Goal: Task Accomplishment & Management: Manage account settings

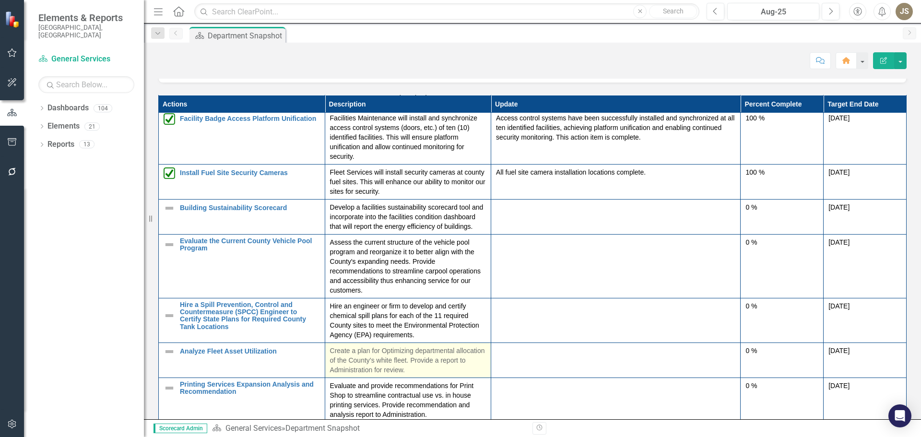
scroll to position [1152, 0]
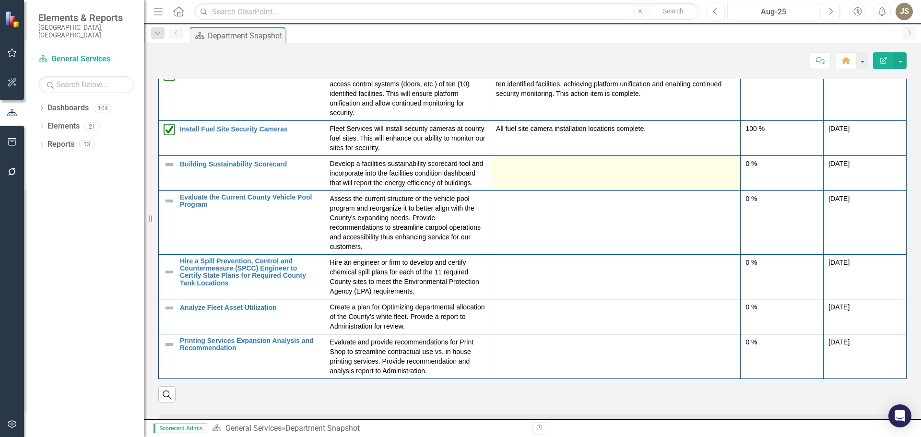
click at [549, 166] on td at bounding box center [616, 172] width 250 height 35
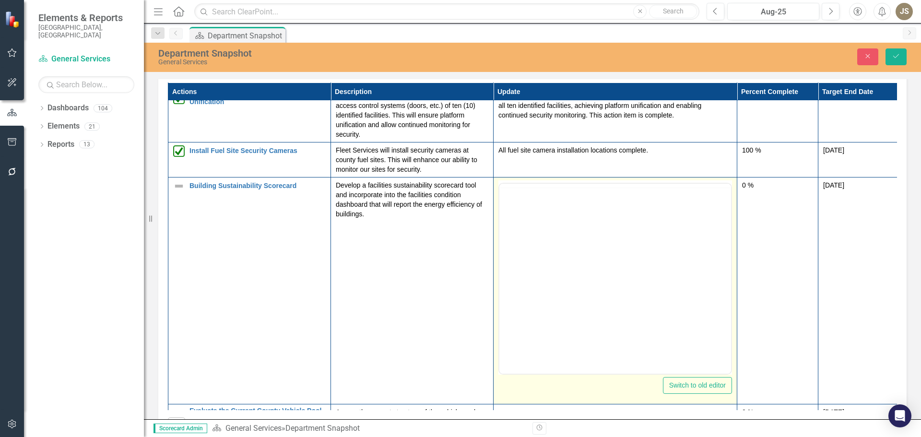
click at [549, 166] on td "All fuel site camera installation locations complete." at bounding box center [616, 160] width 244 height 35
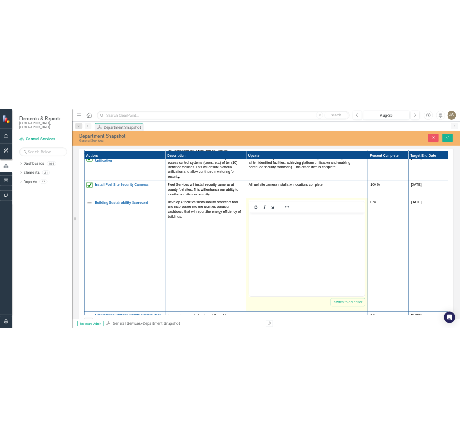
scroll to position [0, 0]
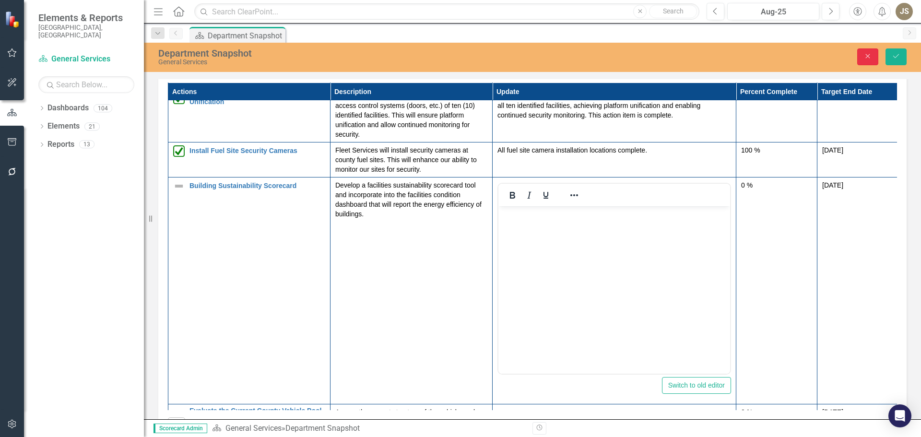
click at [861, 56] on button "Close" at bounding box center [867, 56] width 21 height 17
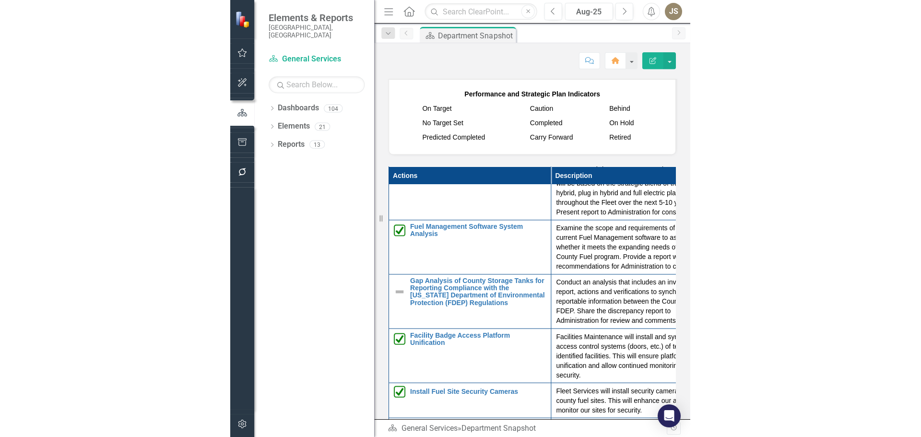
scroll to position [1012, 0]
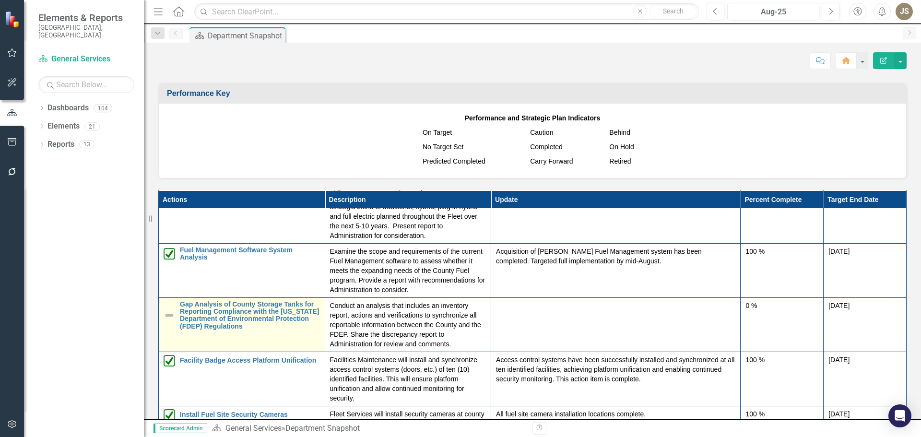
click at [172, 313] on img at bounding box center [170, 315] width 12 height 12
click at [227, 307] on link "Gap Analysis of County Storage Tanks for Reporting Compliance with the [US_STAT…" at bounding box center [250, 316] width 140 height 30
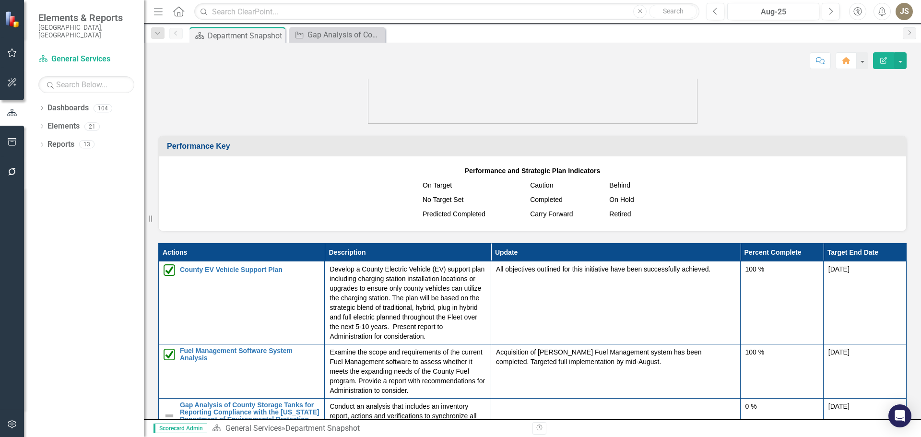
scroll to position [1104, 0]
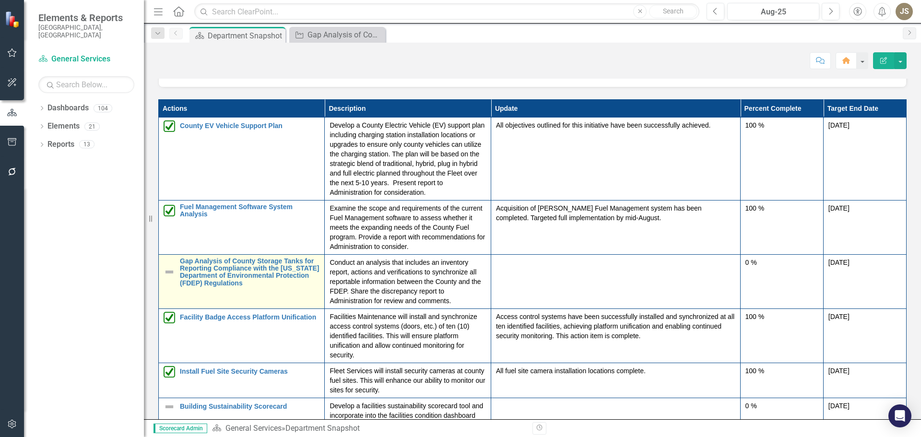
click at [168, 271] on img at bounding box center [170, 272] width 12 height 12
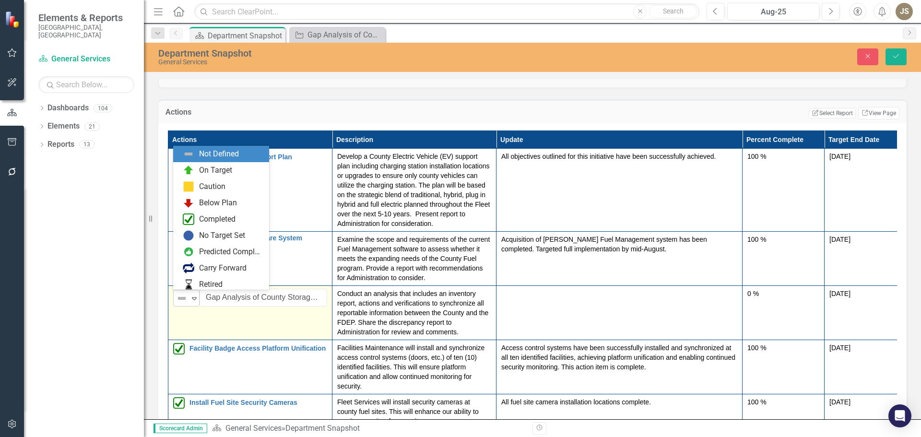
click at [190, 300] on icon "Expand" at bounding box center [195, 299] width 10 height 8
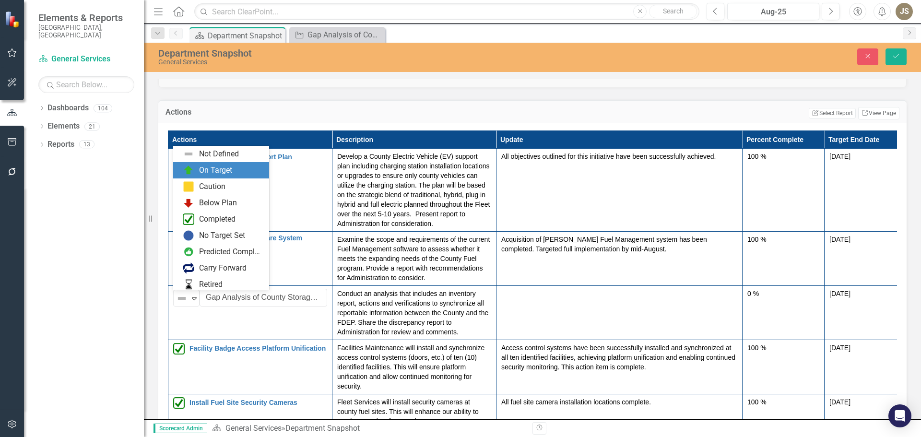
click at [226, 174] on div "On Target" at bounding box center [215, 170] width 33 height 11
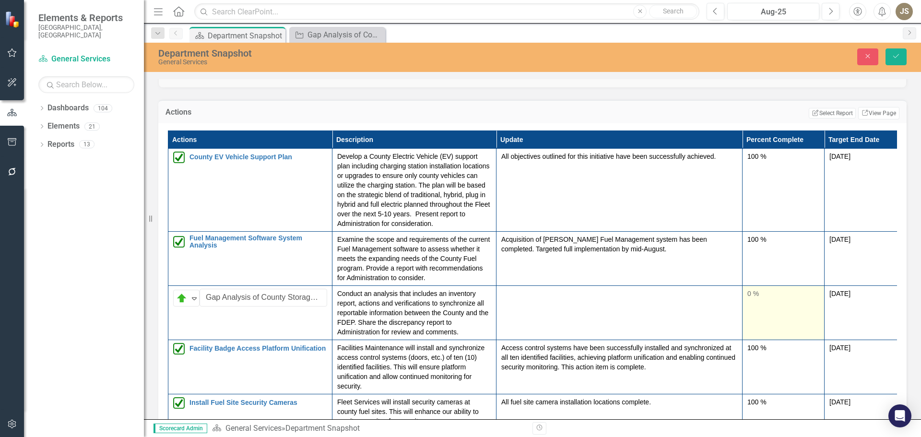
click at [769, 298] on div "0 %" at bounding box center [784, 294] width 72 height 10
click at [754, 293] on div "0 %" at bounding box center [784, 294] width 72 height 10
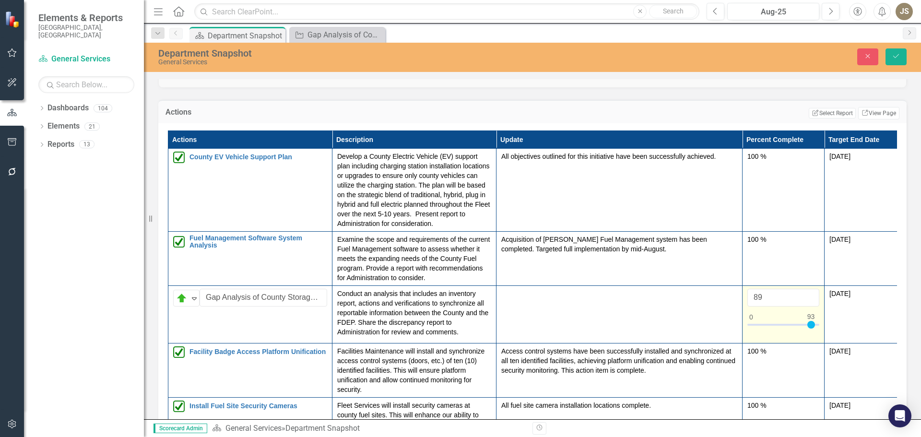
type input "93"
drag, startPoint x: 753, startPoint y: 324, endPoint x: 813, endPoint y: 327, distance: 60.0
click at [813, 327] on div at bounding box center [812, 325] width 8 height 8
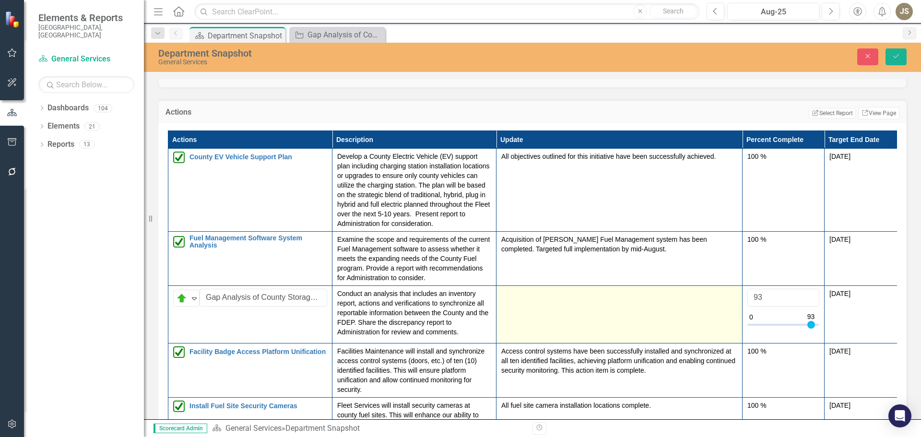
click at [523, 302] on td at bounding box center [620, 315] width 246 height 58
click at [514, 300] on div at bounding box center [619, 295] width 236 height 12
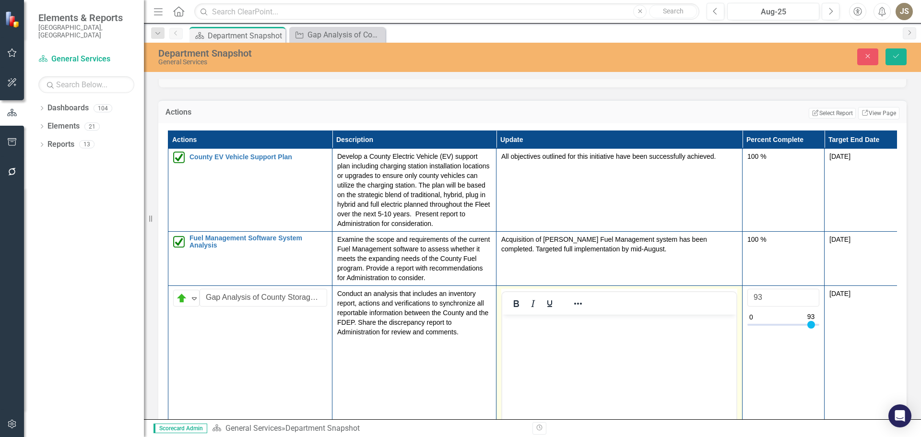
scroll to position [0, 0]
click at [517, 331] on body "Rich Text Area. Press ALT-0 for help." at bounding box center [619, 387] width 234 height 144
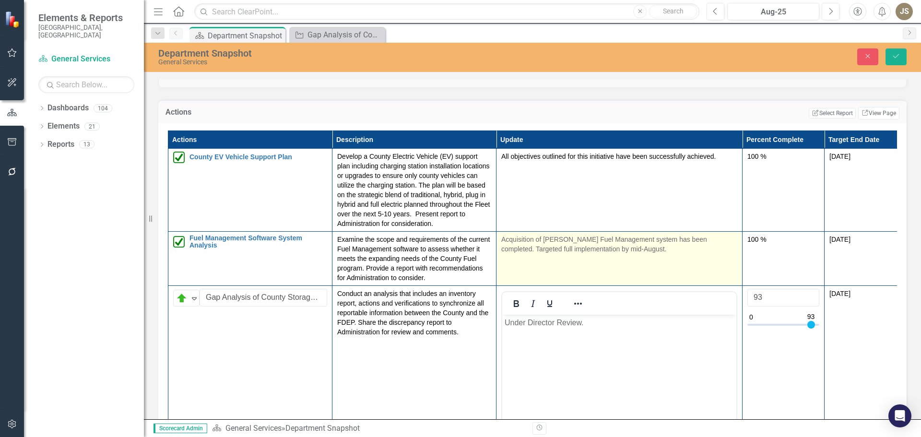
click at [606, 273] on td "Acquisition of EJ Ward Fuel Management system has been completed. Targeted full…" at bounding box center [620, 259] width 246 height 54
click at [632, 250] on p "Acquisition of EJ Ward Fuel Management system has been completed. Targeted full…" at bounding box center [619, 244] width 236 height 19
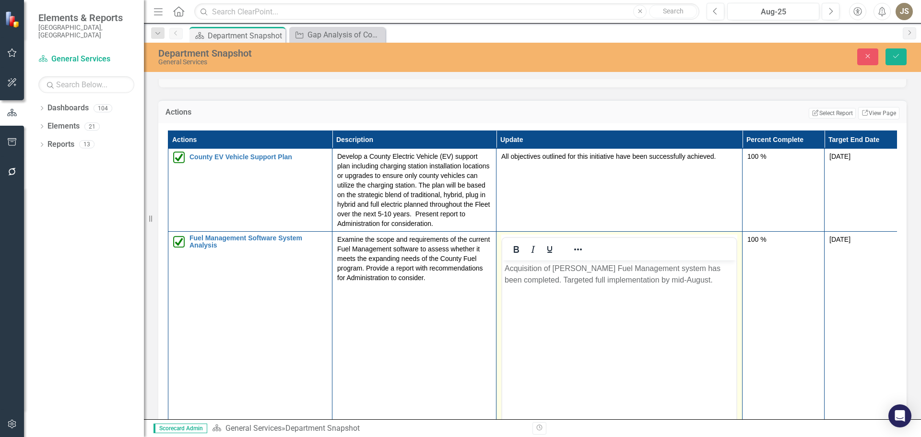
click at [700, 280] on p "Acquisition of EJ Ward Fuel Management system has been completed. Targeted full…" at bounding box center [619, 274] width 229 height 23
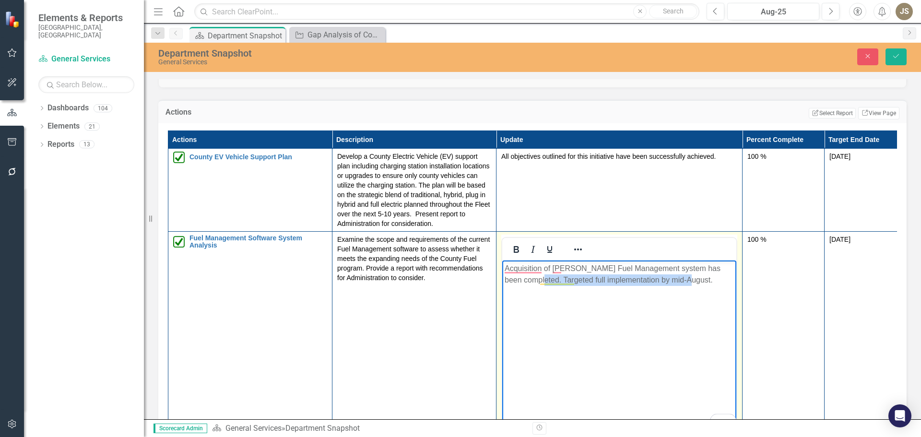
drag, startPoint x: 700, startPoint y: 280, endPoint x: 544, endPoint y: 290, distance: 156.3
click at [544, 290] on body "Acquisition of EJ Ward Fuel Management system has been completed. Targeted full…" at bounding box center [619, 333] width 234 height 144
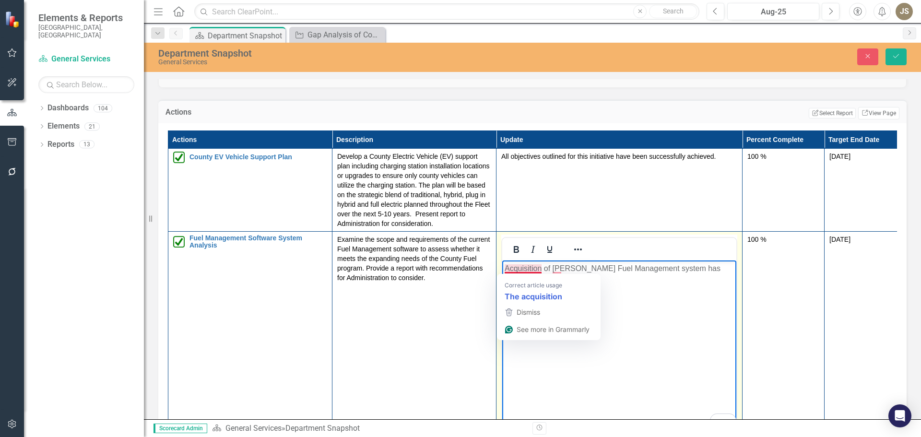
click at [519, 270] on p "Acquisition of EJ Ward Fuel Management system has been completed." at bounding box center [619, 274] width 229 height 23
click at [518, 271] on p "Acquisition of EJ Ward Fuel Management system has been completed." at bounding box center [619, 274] width 229 height 23
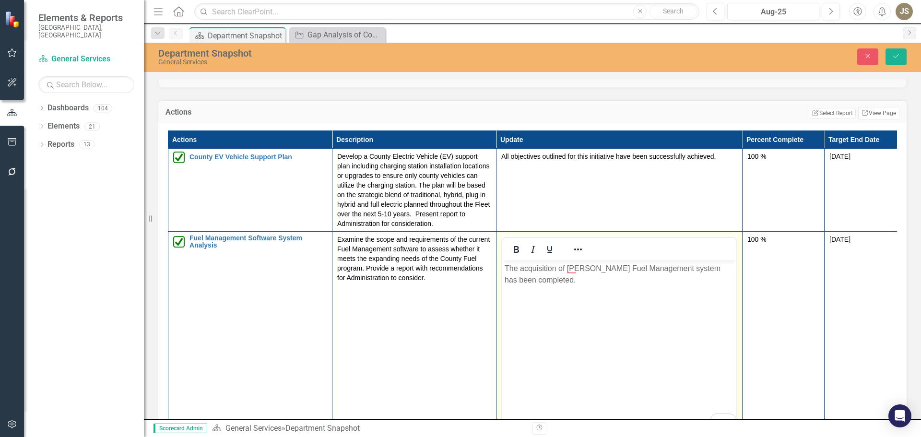
click at [571, 297] on body "The acquisition of [PERSON_NAME] Fuel Management system has been completed." at bounding box center [619, 333] width 234 height 144
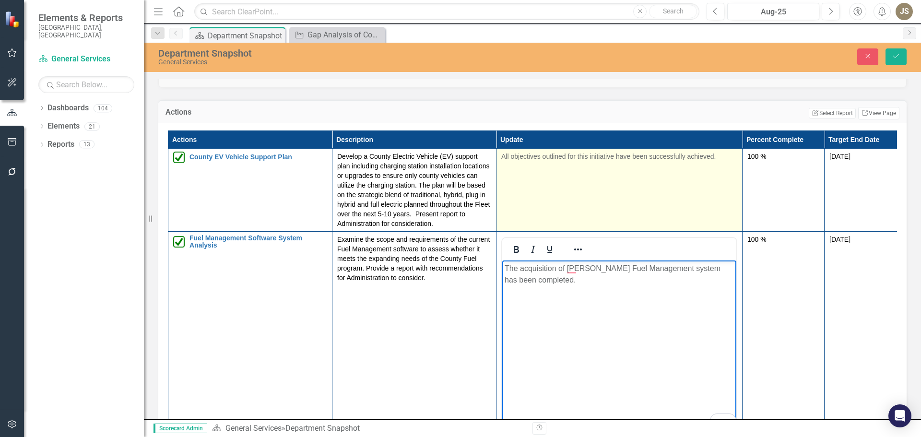
click at [600, 210] on td "All objectives outlined for this initiative have been successfully achieved." at bounding box center [620, 190] width 246 height 83
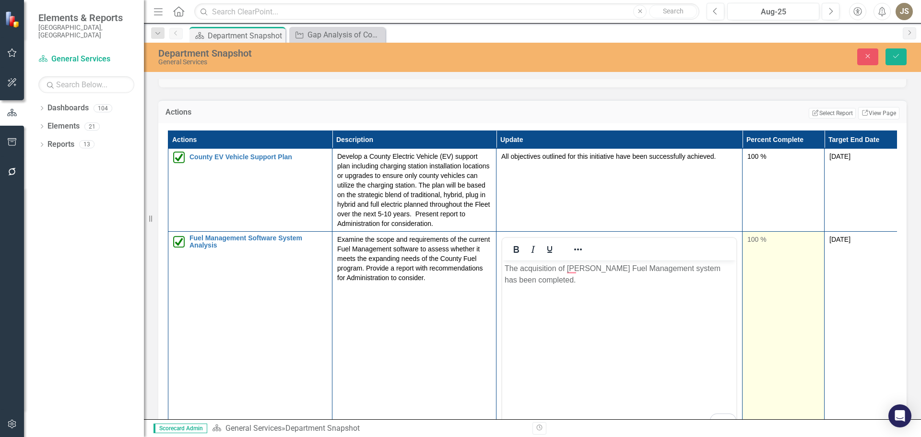
click at [810, 285] on td "100 %" at bounding box center [784, 345] width 82 height 227
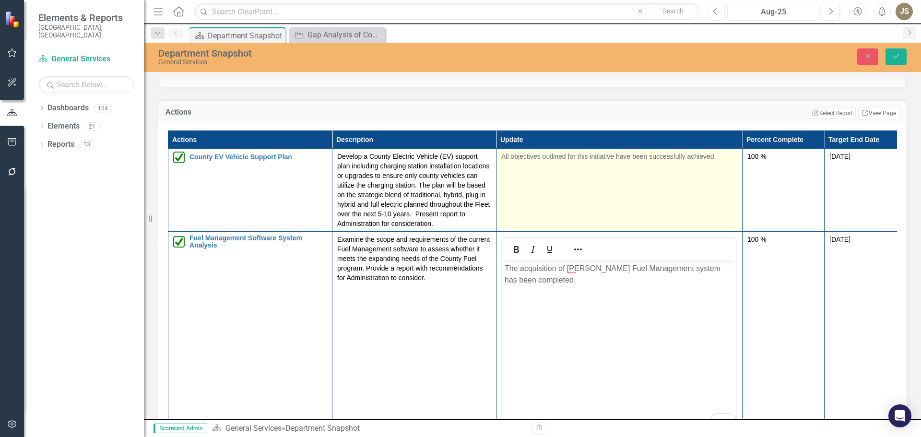
click at [644, 190] on td "All objectives outlined for this initiative have been successfully achieved." at bounding box center [620, 190] width 246 height 83
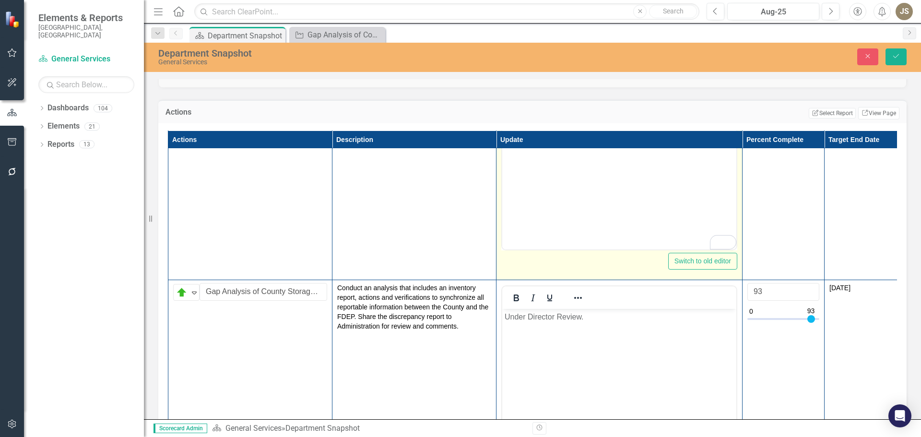
scroll to position [192, 0]
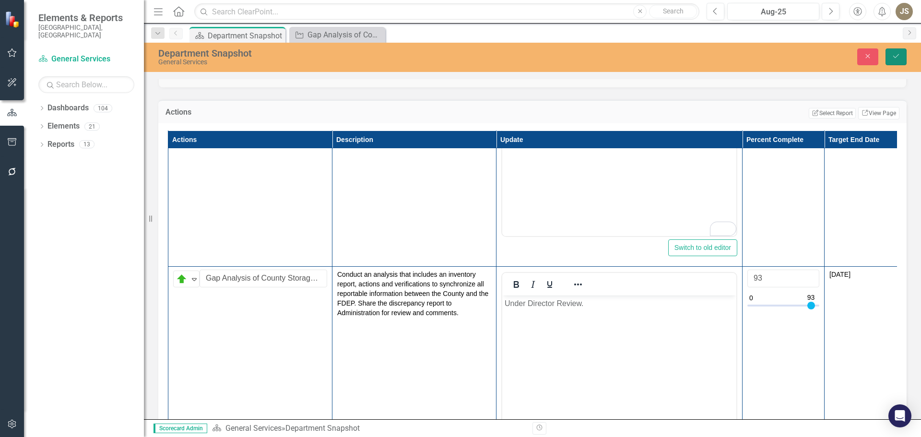
click at [892, 60] on button "Save" at bounding box center [896, 56] width 21 height 17
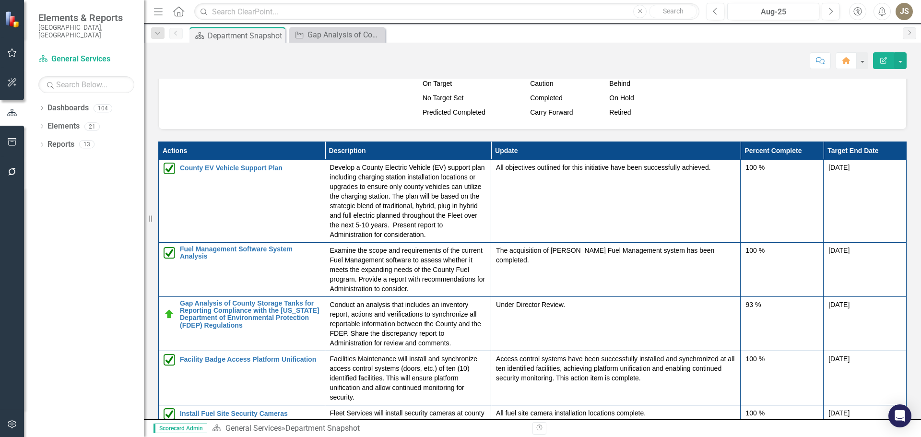
scroll to position [1056, 0]
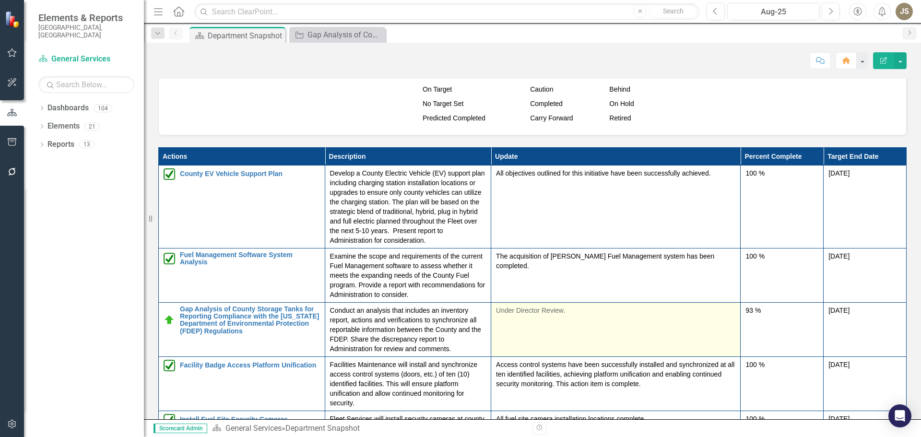
click at [541, 313] on p "Under Director Review." at bounding box center [615, 311] width 239 height 10
click at [539, 310] on p "Under Director Review." at bounding box center [615, 311] width 239 height 10
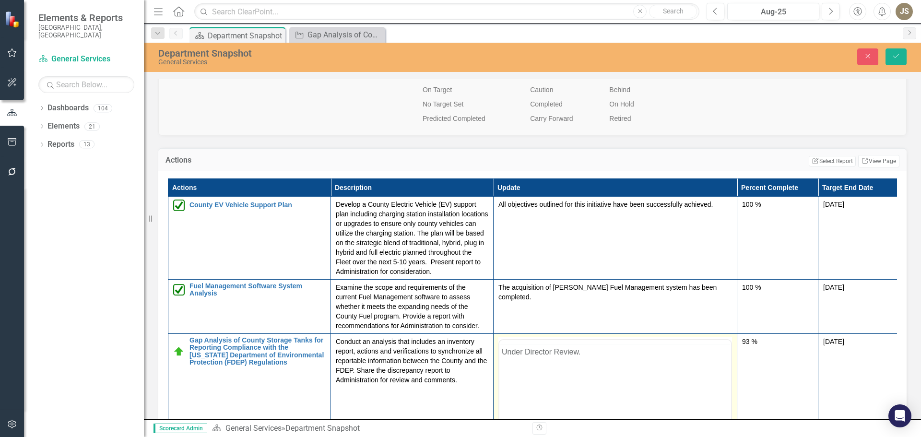
scroll to position [0, 0]
click at [557, 369] on p "Under Director Review." at bounding box center [614, 371] width 227 height 12
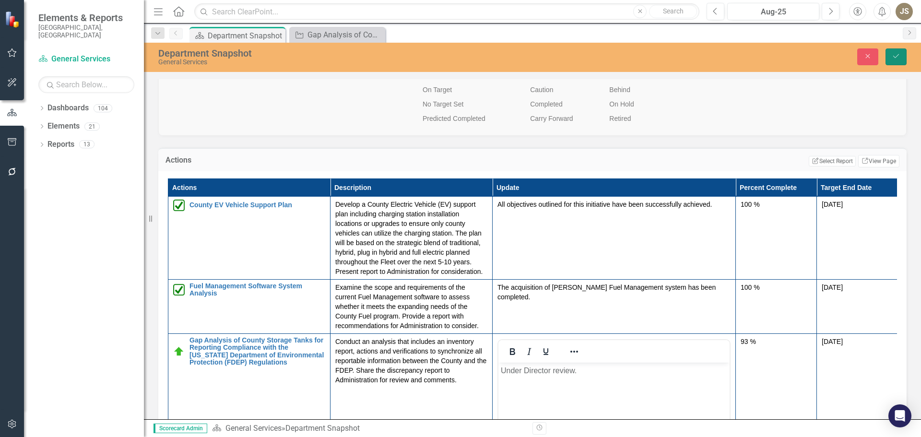
click at [892, 56] on button "Save" at bounding box center [896, 56] width 21 height 17
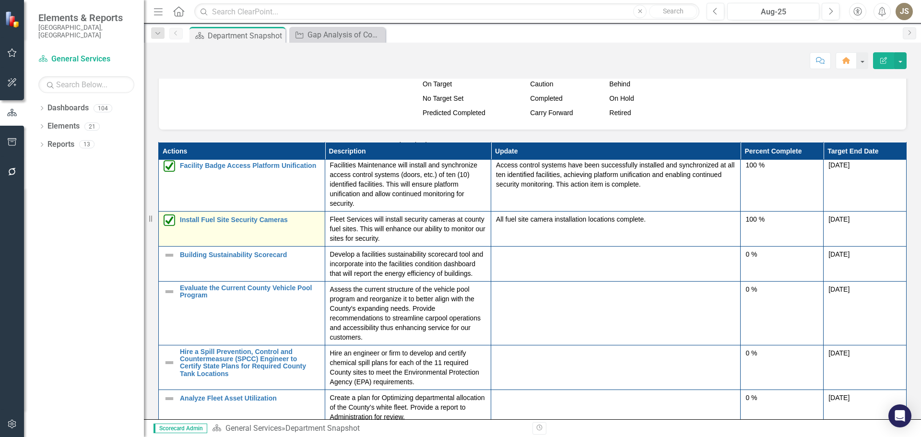
scroll to position [156, 0]
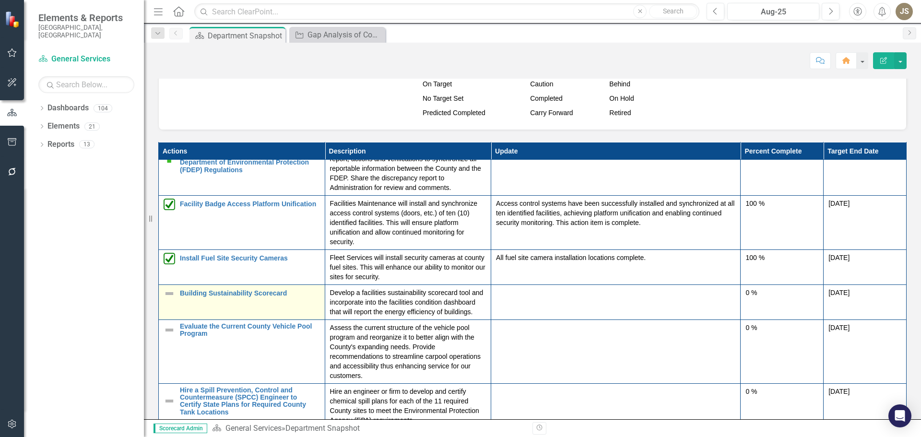
click at [169, 294] on img at bounding box center [170, 294] width 12 height 12
click at [167, 292] on img at bounding box center [170, 294] width 12 height 12
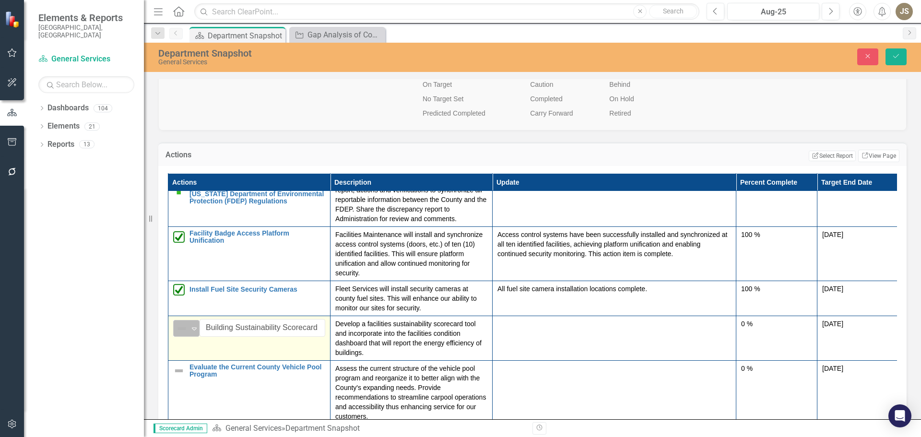
click at [192, 326] on icon "Expand" at bounding box center [195, 329] width 10 height 8
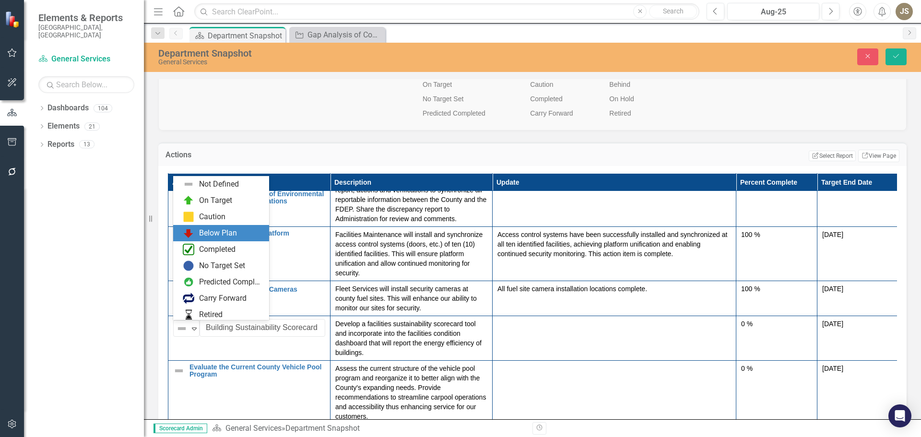
click at [201, 235] on div "Below Plan" at bounding box center [218, 233] width 38 height 11
click at [191, 330] on icon "Expand" at bounding box center [195, 329] width 10 height 8
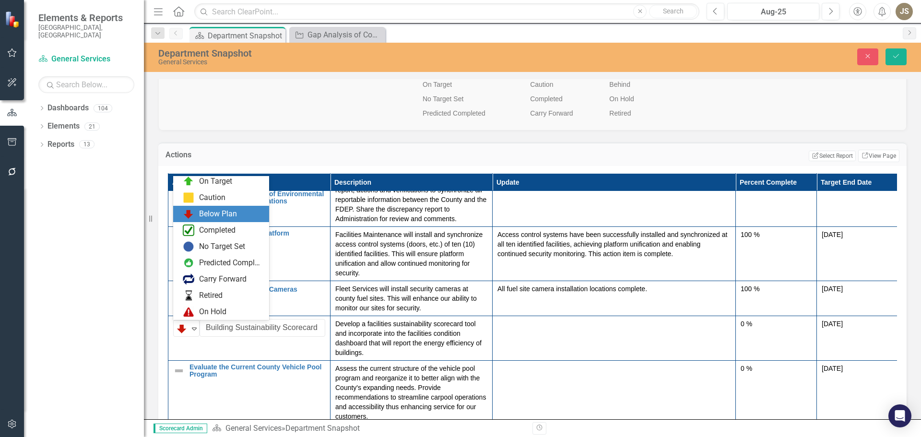
click at [228, 214] on div "Below Plan" at bounding box center [218, 214] width 38 height 11
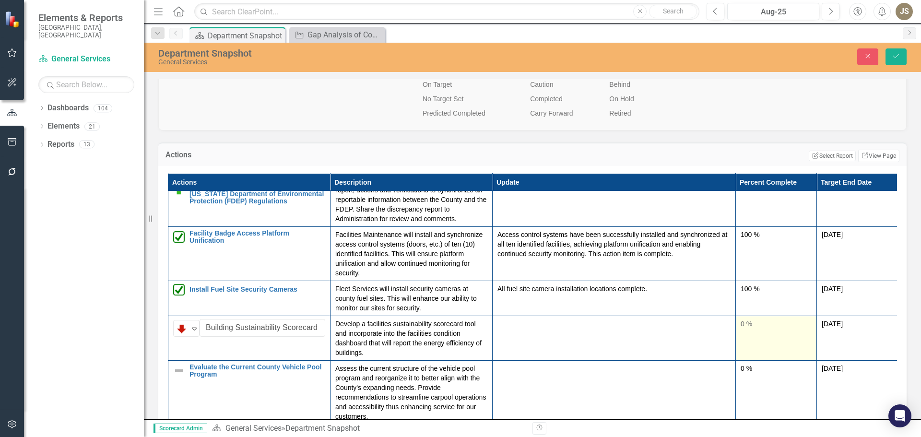
click at [747, 326] on div "0 %" at bounding box center [776, 324] width 71 height 10
click at [742, 323] on div "0 %" at bounding box center [776, 324] width 71 height 10
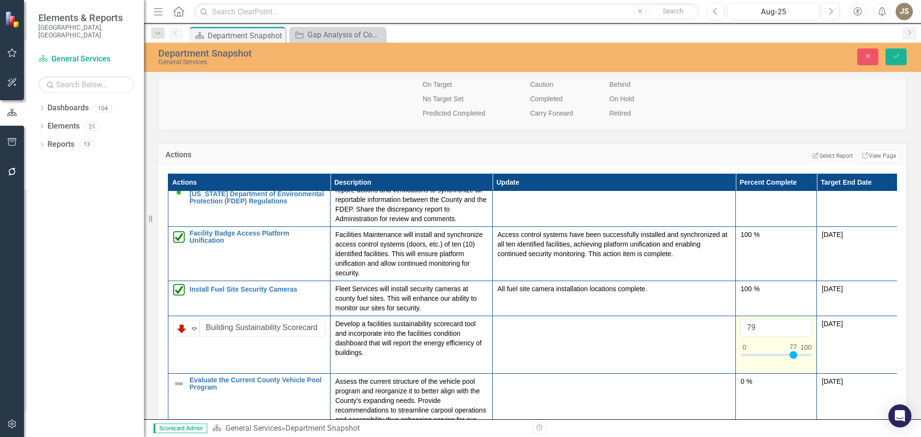
type input "80"
drag, startPoint x: 745, startPoint y: 352, endPoint x: 796, endPoint y: 356, distance: 51.0
click at [796, 356] on div at bounding box center [796, 355] width 8 height 8
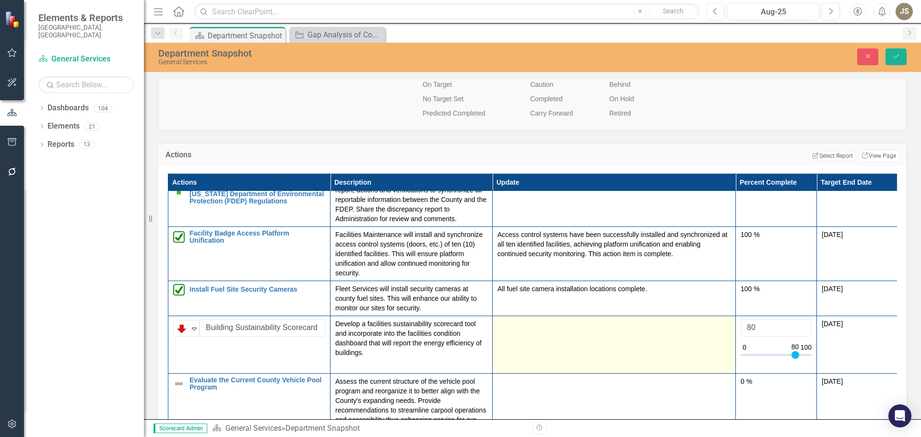
click at [669, 342] on td at bounding box center [614, 345] width 243 height 58
click at [556, 339] on td at bounding box center [614, 345] width 243 height 58
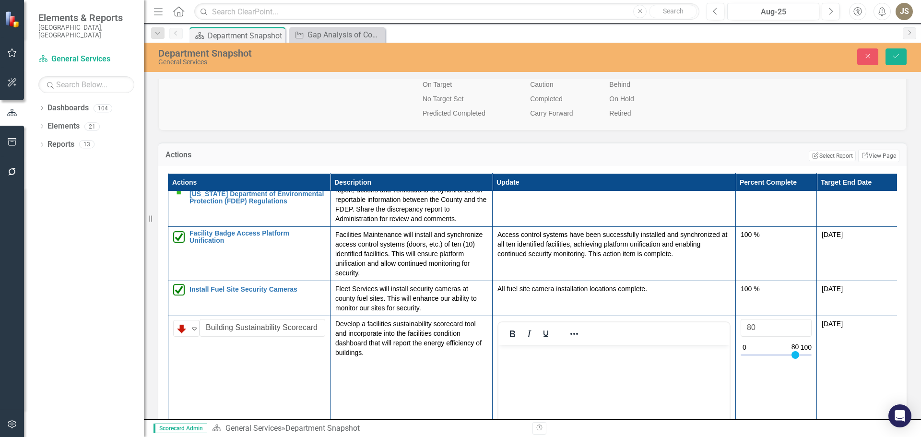
scroll to position [0, 0]
click at [508, 353] on p "Rich Text Area. Press ALT-0 for help." at bounding box center [614, 353] width 226 height 12
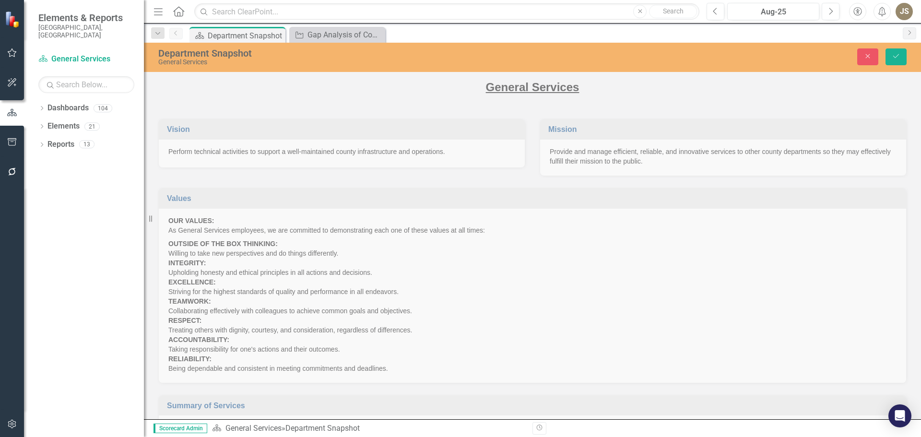
scroll to position [204, 0]
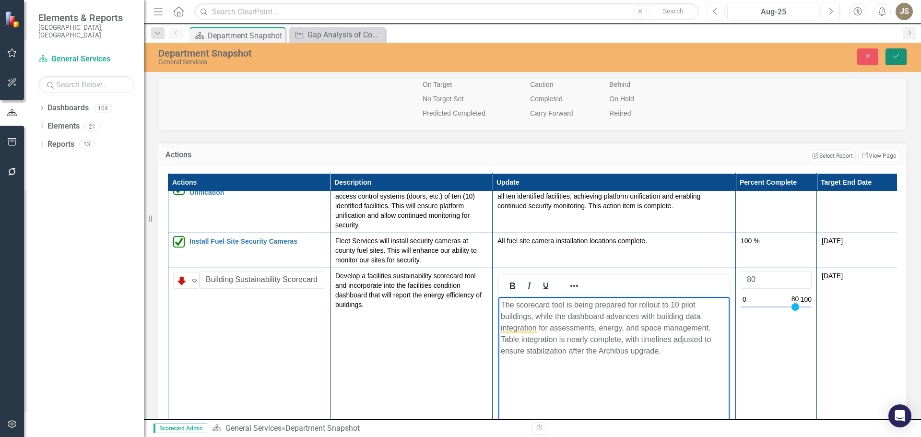
click at [890, 57] on button "Save" at bounding box center [896, 56] width 21 height 17
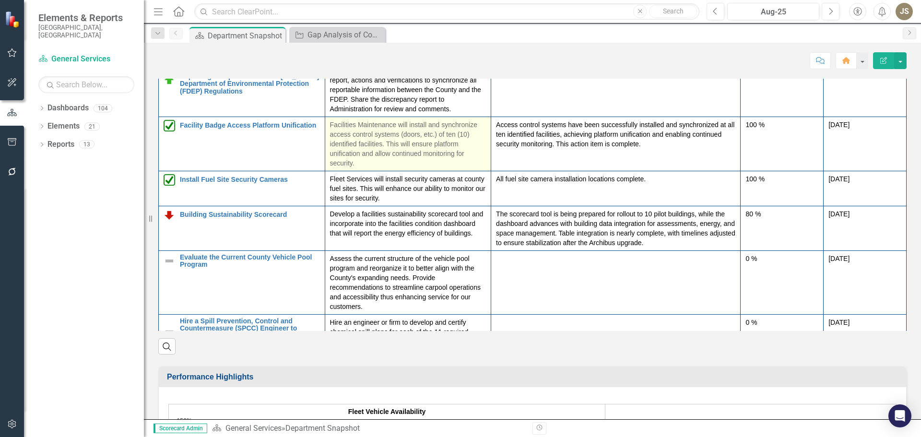
scroll to position [192, 0]
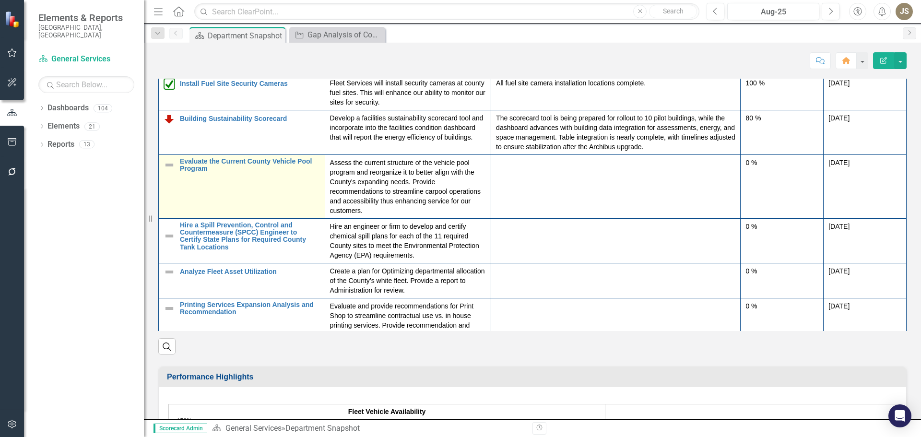
click at [170, 163] on img at bounding box center [170, 165] width 12 height 12
click at [170, 166] on img at bounding box center [170, 165] width 12 height 12
click at [170, 164] on img at bounding box center [170, 165] width 12 height 12
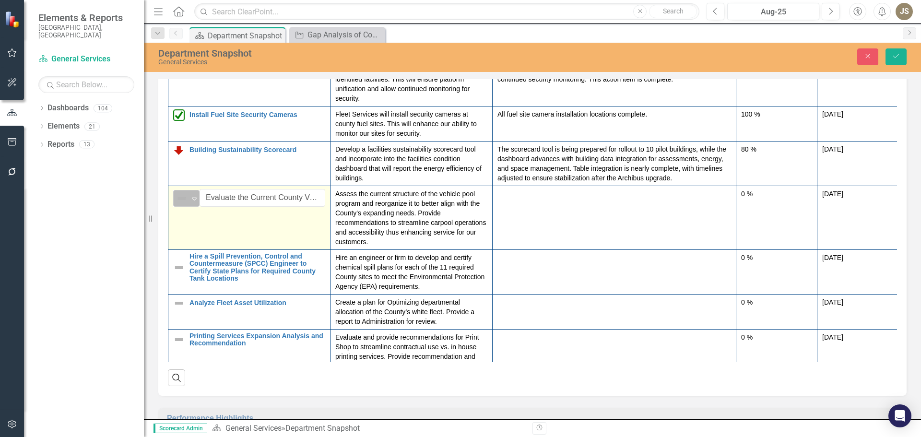
click at [191, 199] on icon "Expand" at bounding box center [195, 199] width 10 height 8
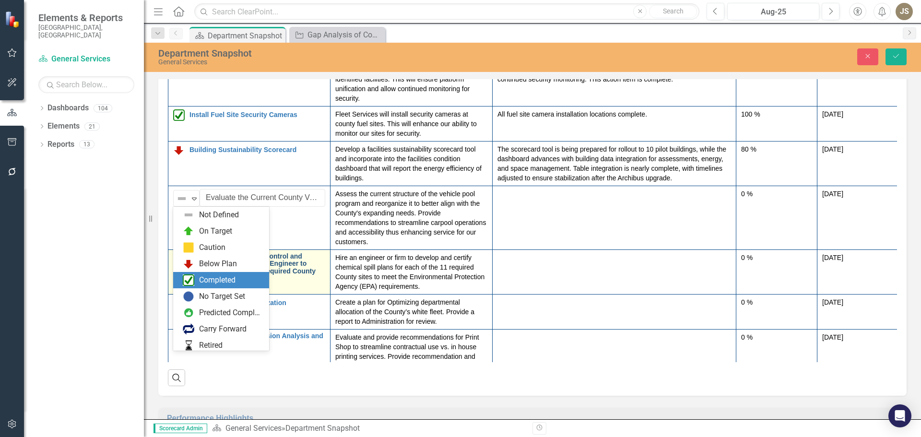
click at [201, 279] on div "Completed" at bounding box center [217, 280] width 36 height 11
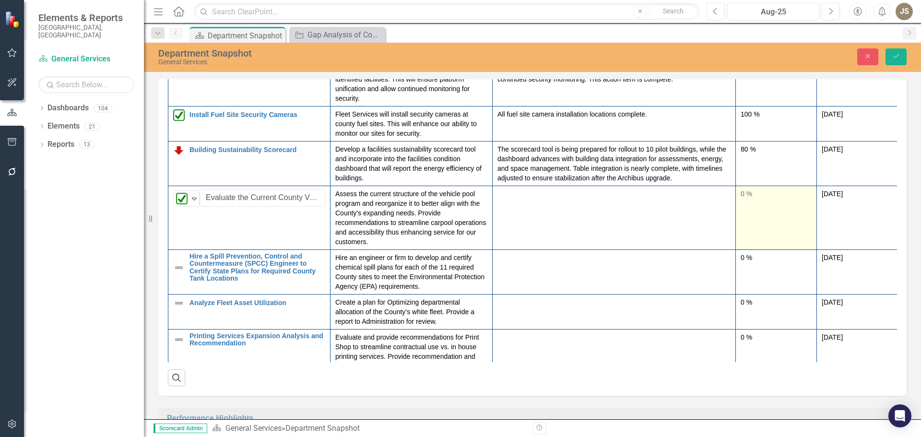
click at [742, 194] on div "0 %" at bounding box center [776, 194] width 71 height 10
click at [745, 195] on div "0 %" at bounding box center [776, 194] width 71 height 10
type input "100"
drag, startPoint x: 746, startPoint y: 224, endPoint x: 814, endPoint y: 226, distance: 68.7
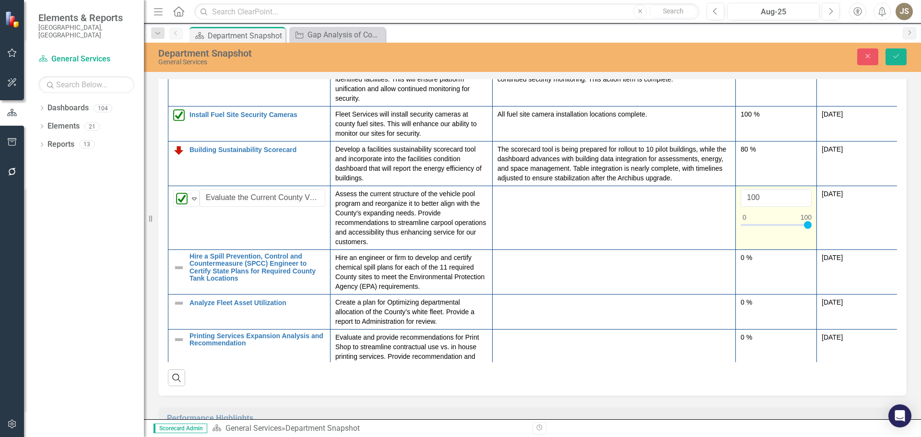
click at [814, 226] on td "100" at bounding box center [776, 218] width 81 height 64
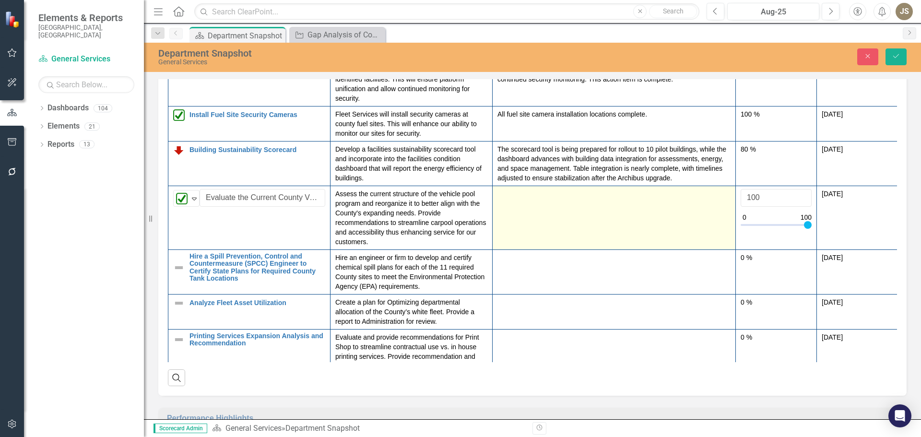
click at [544, 209] on td at bounding box center [614, 218] width 243 height 64
click at [536, 205] on td at bounding box center [614, 218] width 243 height 64
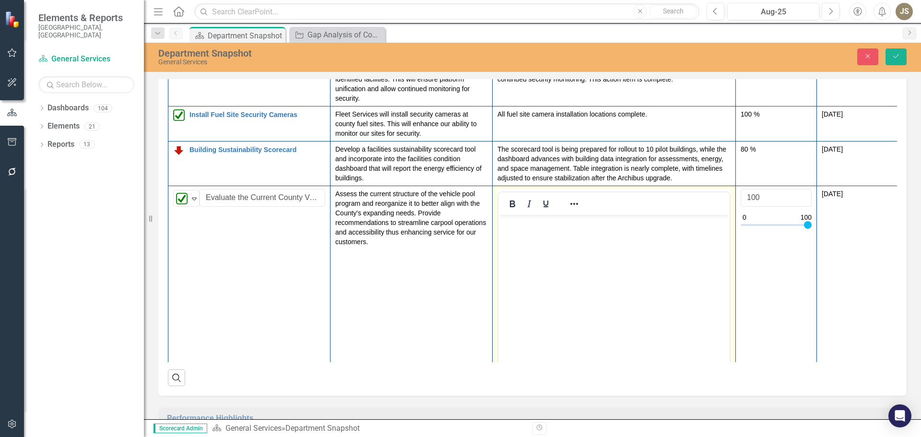
scroll to position [0, 0]
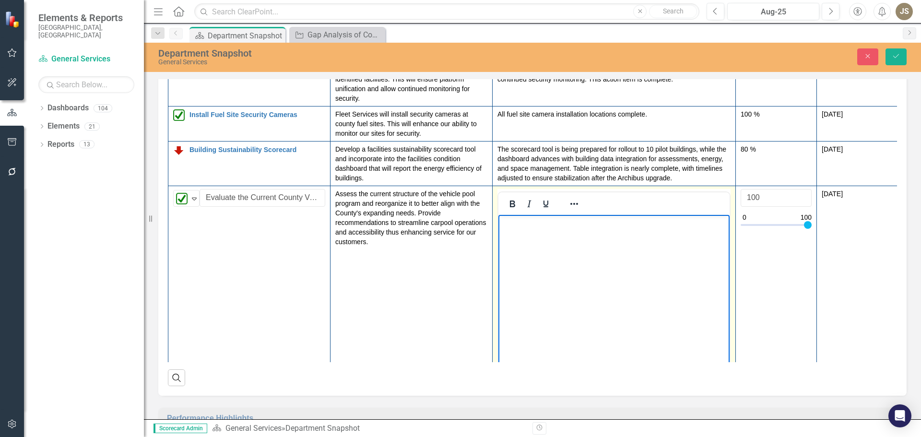
click at [505, 232] on body "Rich Text Area. Press ALT-0 for help." at bounding box center [614, 287] width 231 height 144
click at [520, 226] on p "To enrich screen reader interactions, please activate Accessibility in Grammarl…" at bounding box center [614, 223] width 226 height 12
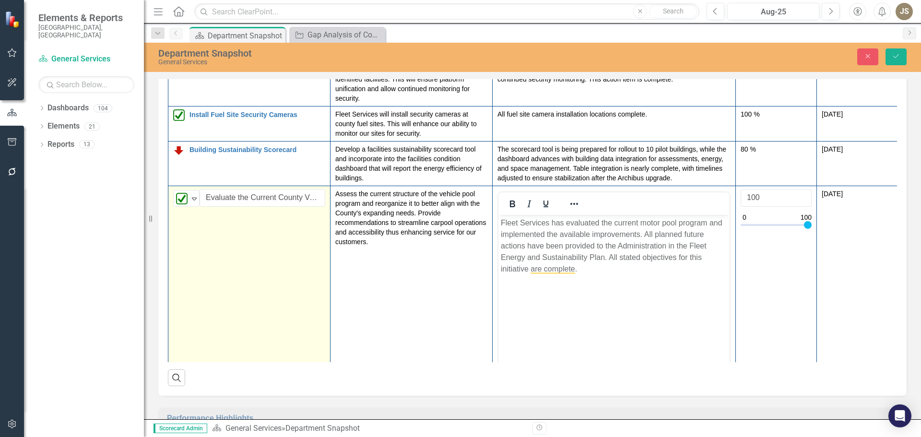
click at [272, 244] on td "Completed Expand Evaluate the Current County Vehicle Pool Program Edit Edit Act…" at bounding box center [249, 299] width 162 height 227
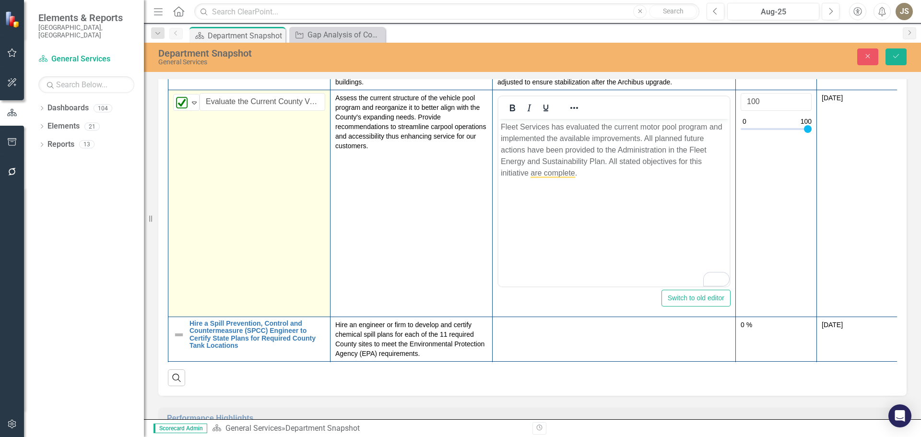
scroll to position [336, 0]
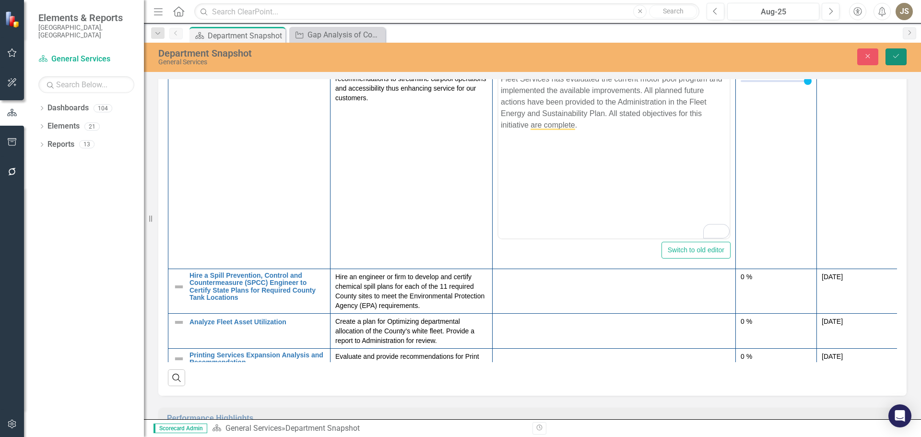
click at [892, 60] on button "Save" at bounding box center [896, 56] width 21 height 17
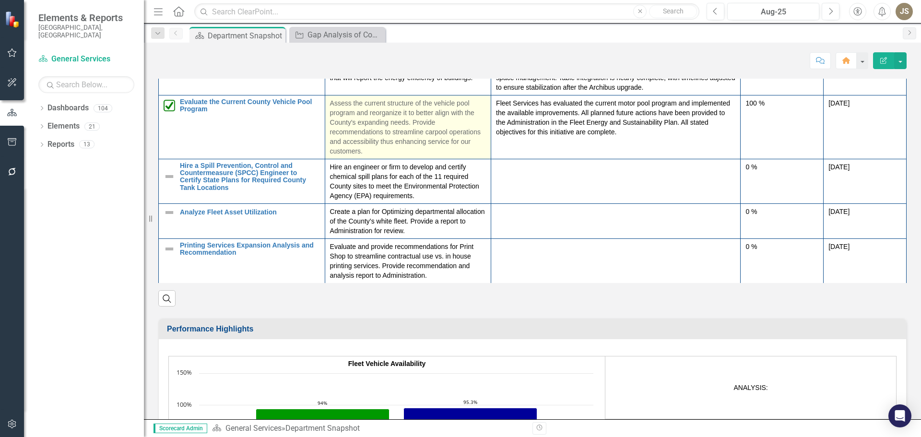
scroll to position [204, 0]
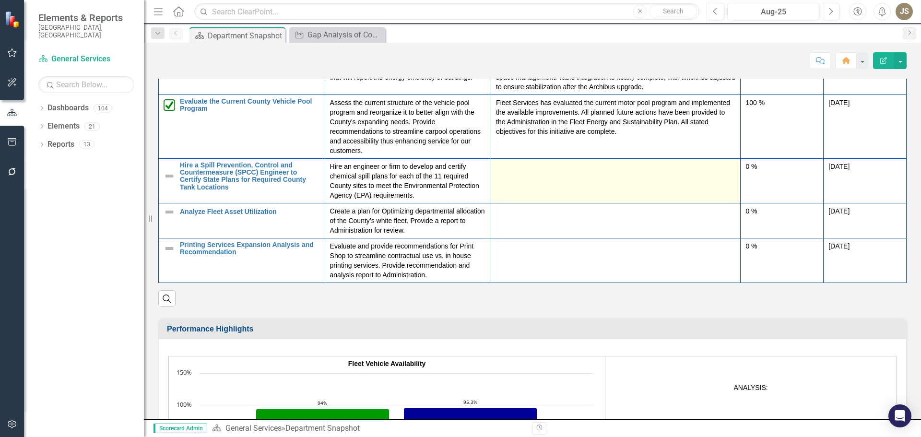
click at [503, 174] on td at bounding box center [616, 180] width 250 height 45
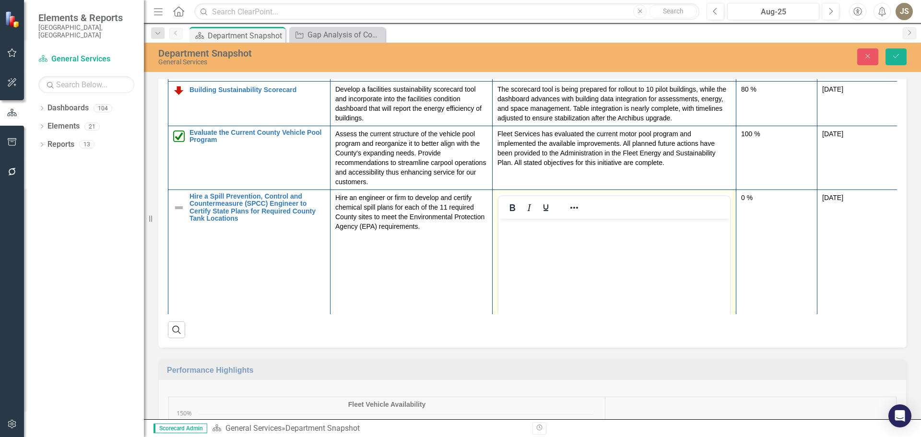
scroll to position [0, 0]
click at [518, 237] on body "Rich Text Area. Press ALT-0 for help." at bounding box center [615, 291] width 232 height 144
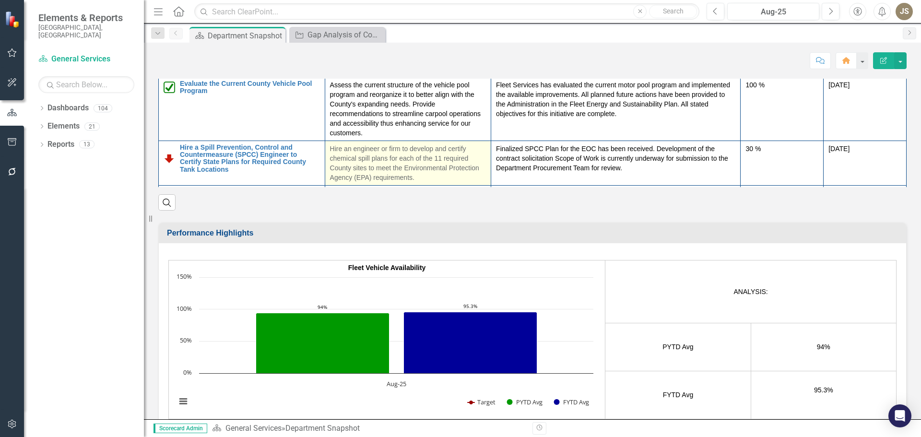
scroll to position [204, 0]
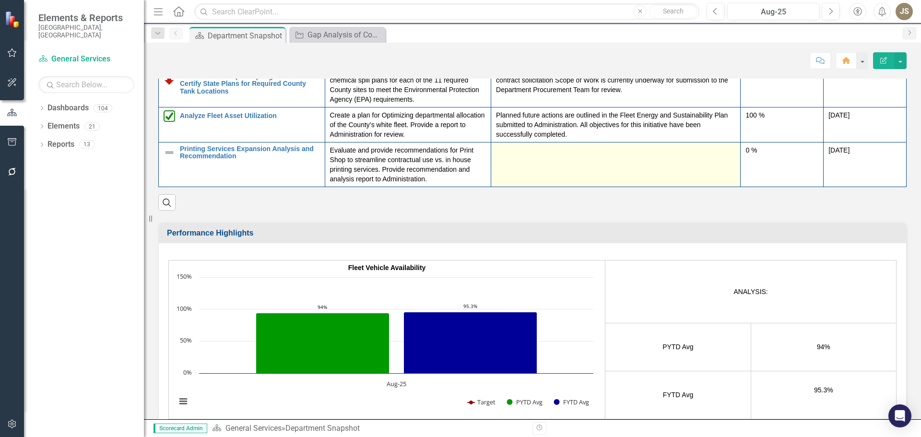
click at [515, 154] on div at bounding box center [615, 151] width 239 height 12
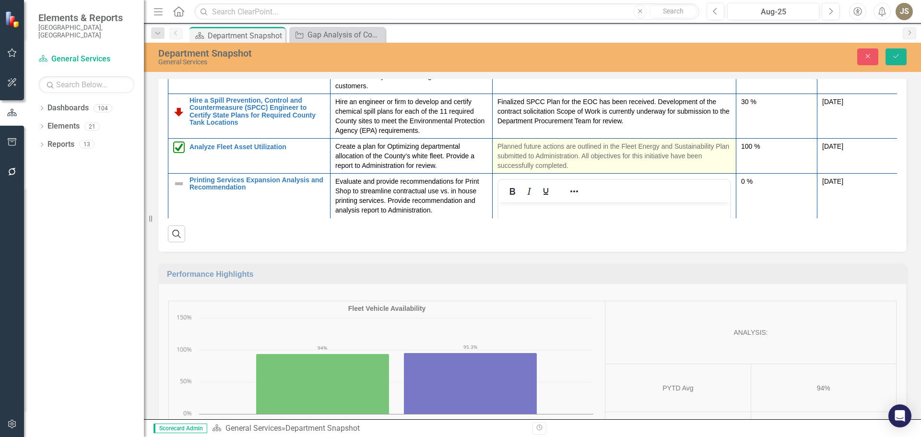
scroll to position [0, 0]
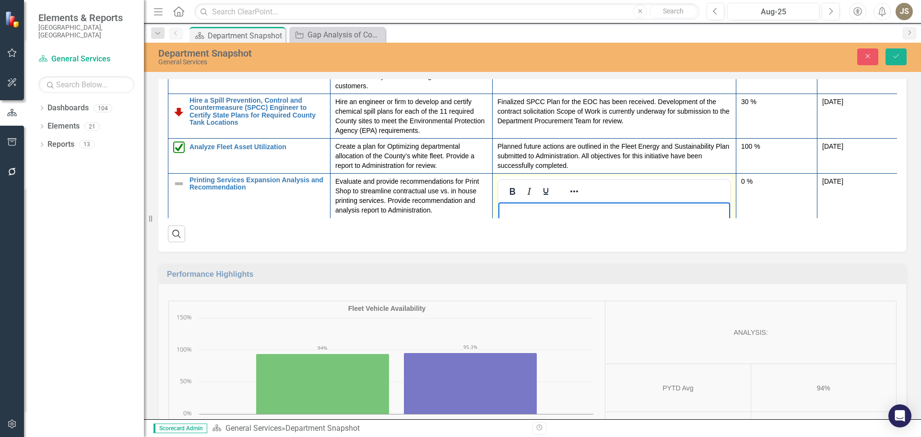
click at [518, 208] on p "Rich Text Area. Press ALT-0 for help." at bounding box center [614, 211] width 227 height 12
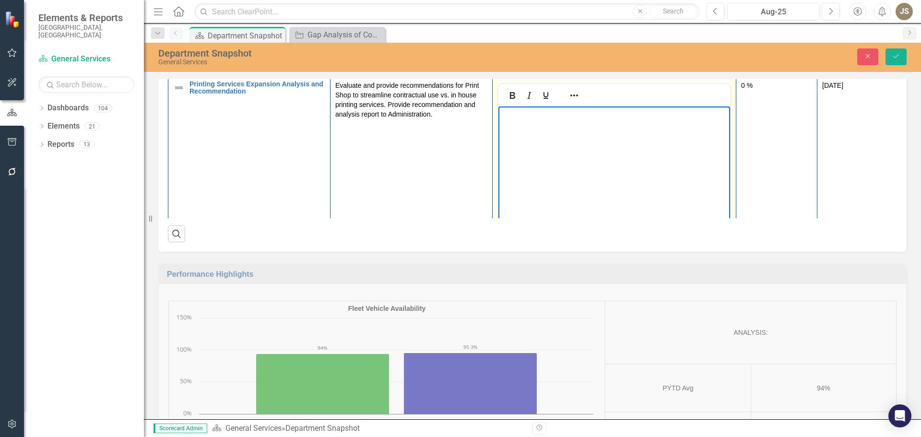
scroll to position [300, 0]
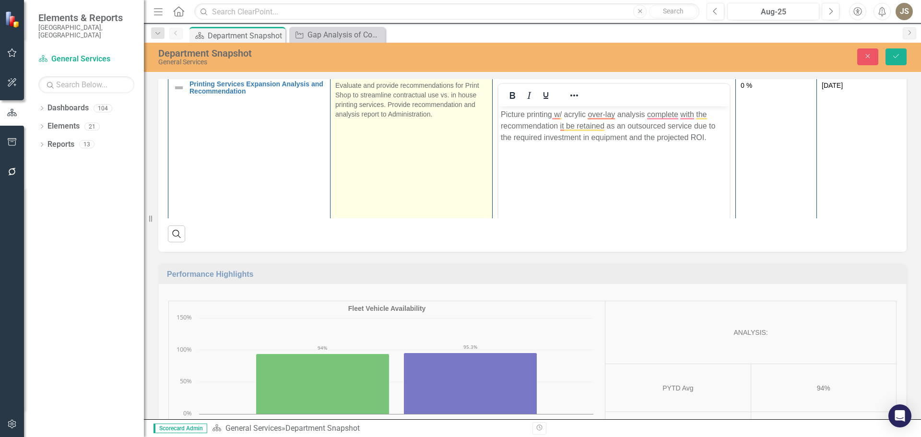
click at [447, 143] on td "Evaluate and provide recommendations for Print Shop to streamline contractual u…" at bounding box center [412, 191] width 162 height 227
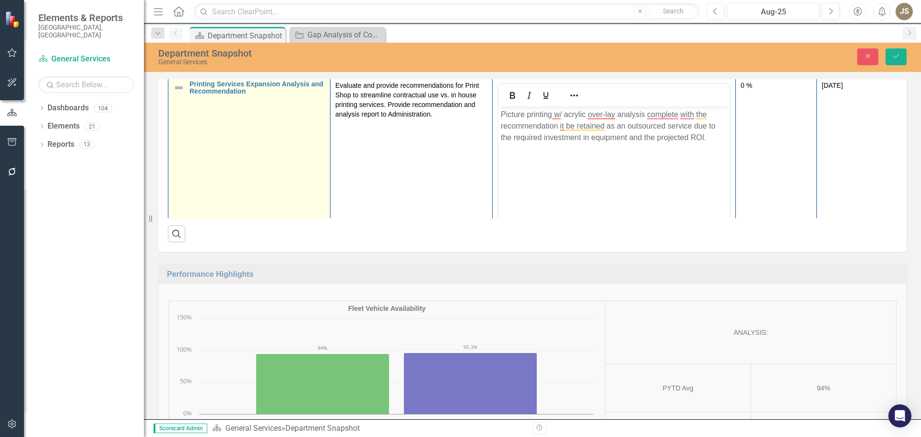
click at [179, 87] on img at bounding box center [179, 88] width 12 height 12
click at [193, 89] on icon "Expand" at bounding box center [195, 90] width 10 height 8
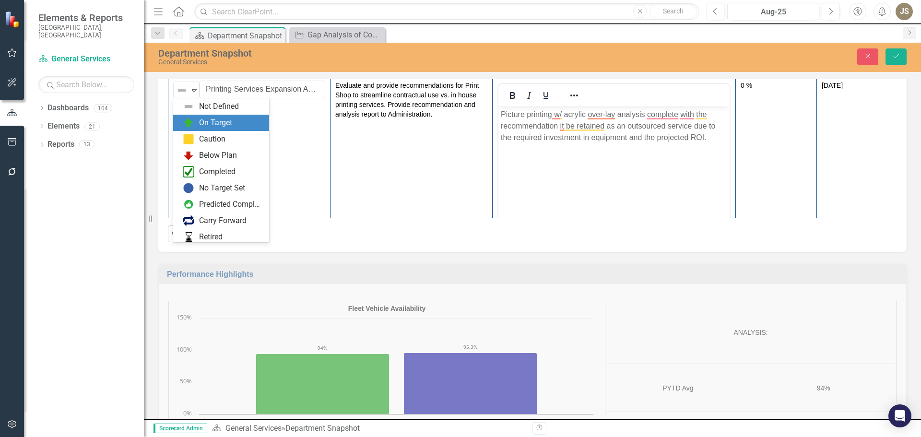
click at [200, 121] on div "On Target" at bounding box center [215, 123] width 33 height 11
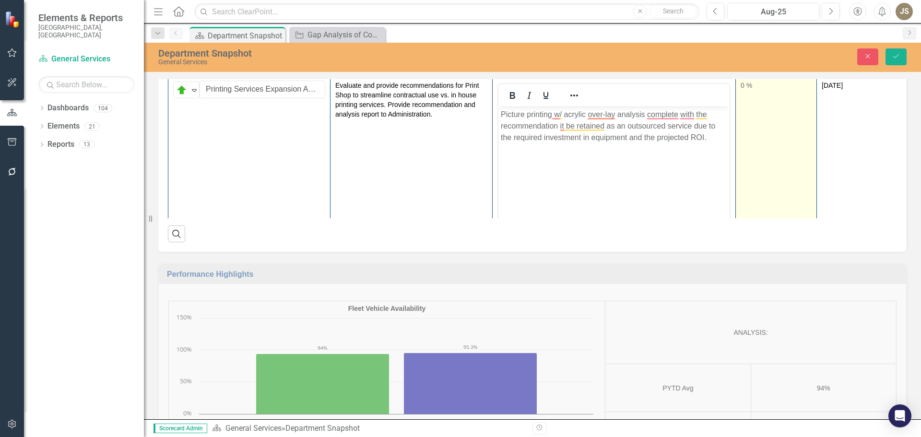
click at [758, 101] on td "0 %" at bounding box center [776, 191] width 81 height 227
type input "85"
drag, startPoint x: 748, startPoint y: 118, endPoint x: 801, endPoint y: 122, distance: 54.0
click at [801, 122] on div at bounding box center [776, 119] width 71 height 12
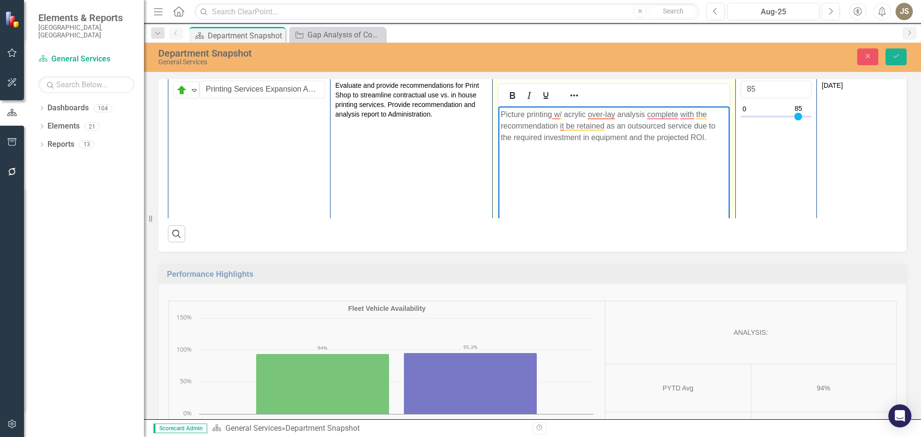
click at [703, 195] on body "Picture printing w/ acrylic over-lay analysis complete with the recommendation …" at bounding box center [614, 179] width 231 height 144
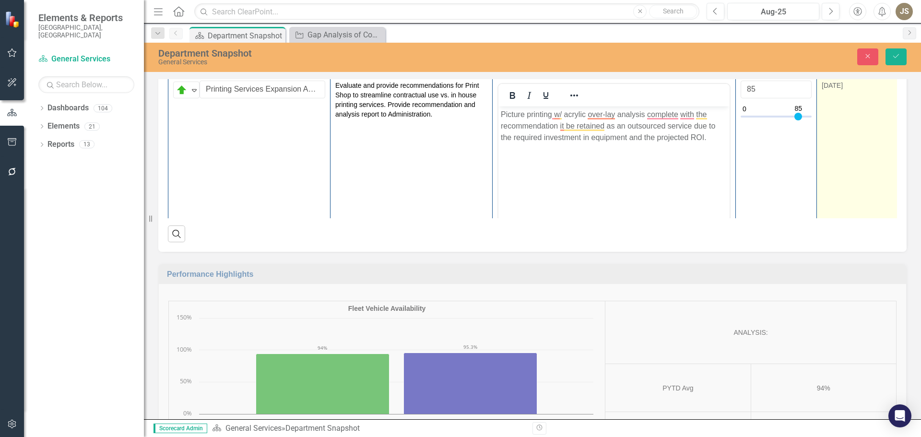
click at [825, 172] on td "[DATE]" at bounding box center [857, 191] width 81 height 227
click at [843, 166] on td "[DATE]" at bounding box center [857, 191] width 81 height 227
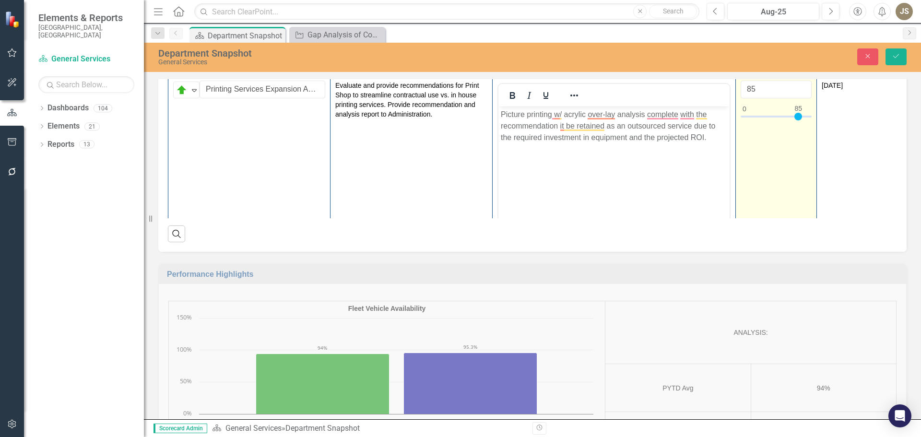
click at [795, 160] on td "85" at bounding box center [776, 191] width 81 height 227
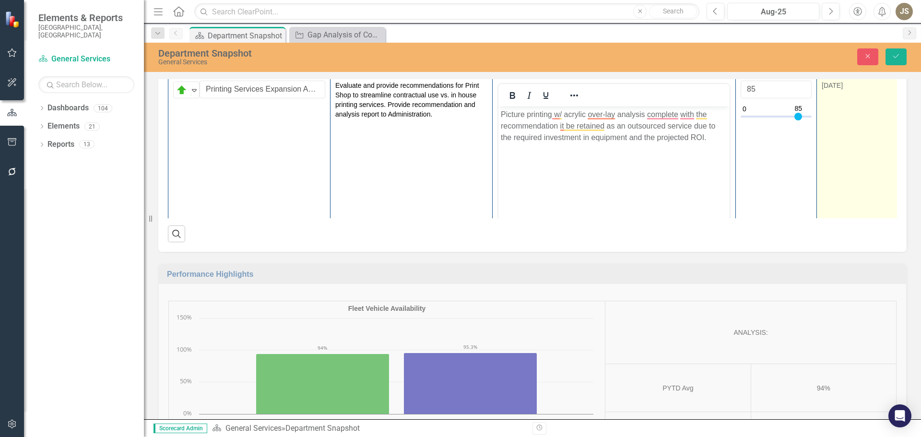
click at [824, 139] on td "[DATE]" at bounding box center [857, 191] width 81 height 227
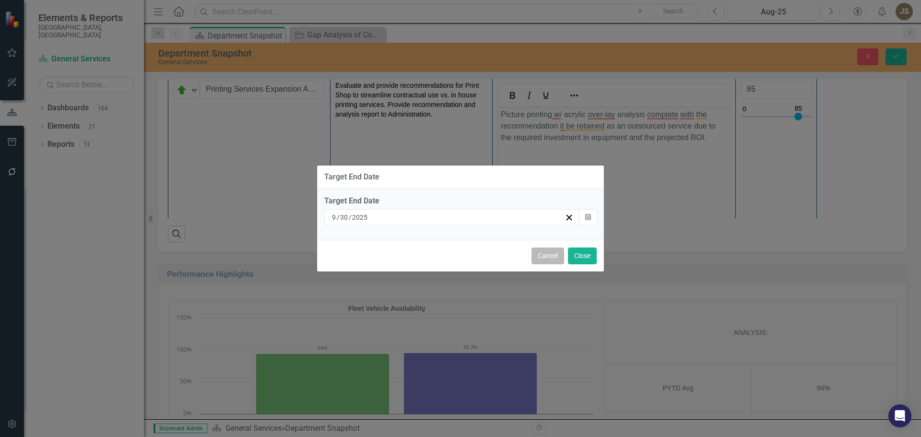
click at [552, 259] on button "Cancel" at bounding box center [548, 256] width 33 height 17
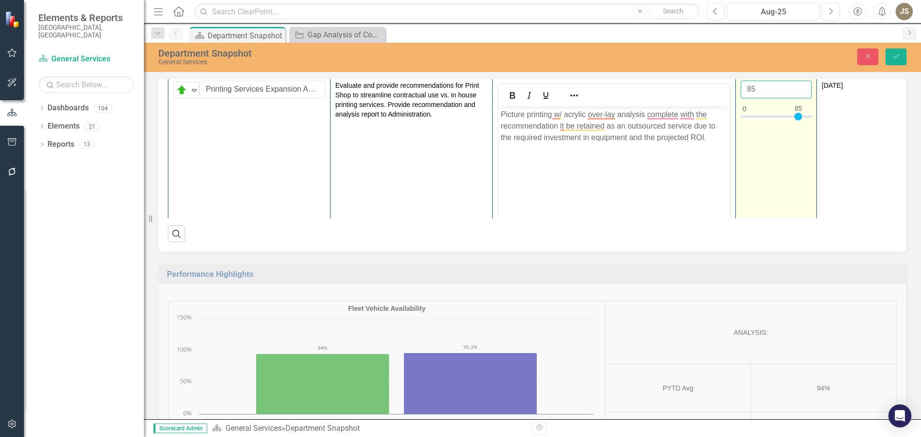
click at [767, 90] on input "85" at bounding box center [776, 90] width 71 height 18
click at [805, 131] on td "85" at bounding box center [776, 191] width 81 height 227
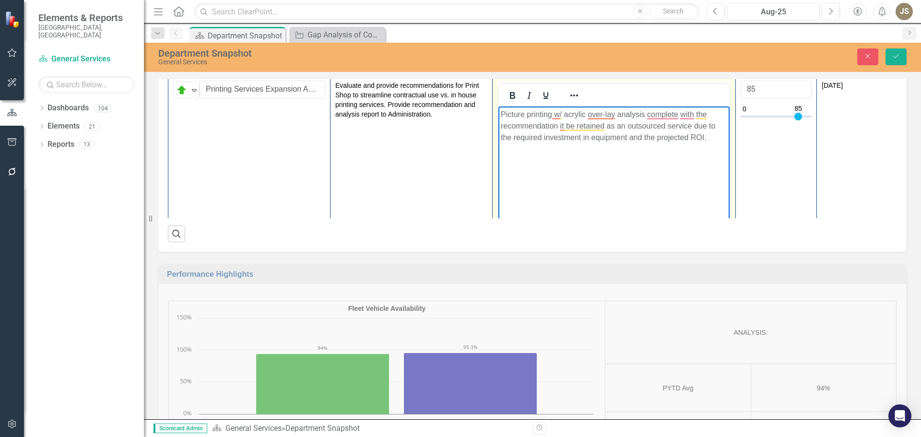
click at [652, 129] on p "Picture printing w/ acrylic over-lay analysis complete with the recommendation …" at bounding box center [614, 126] width 226 height 35
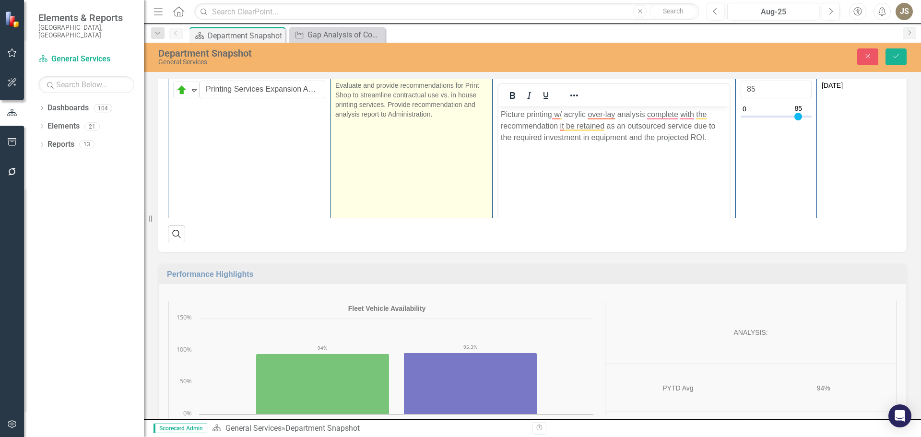
click at [392, 155] on td "Evaluate and provide recommendations for Print Shop to streamline contractual u…" at bounding box center [412, 191] width 162 height 227
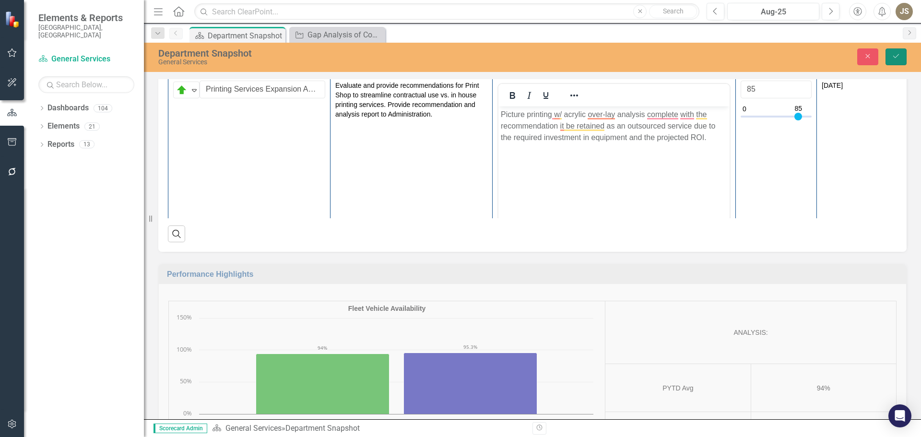
click at [894, 60] on button "Save" at bounding box center [896, 56] width 21 height 17
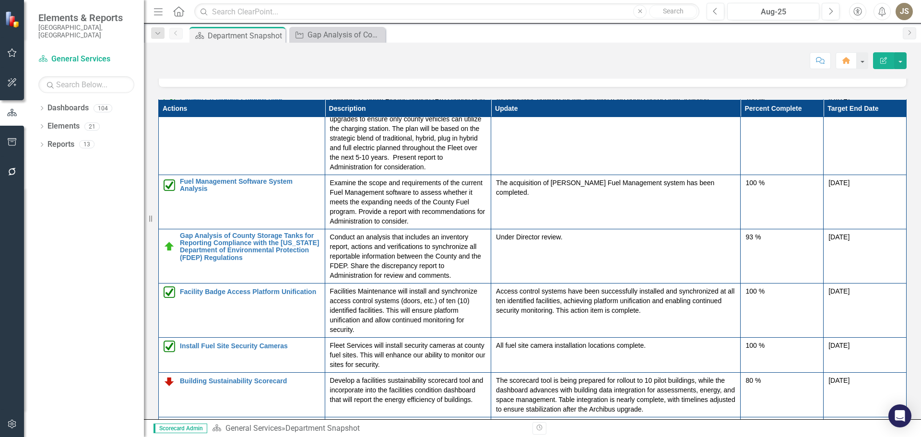
scroll to position [48, 0]
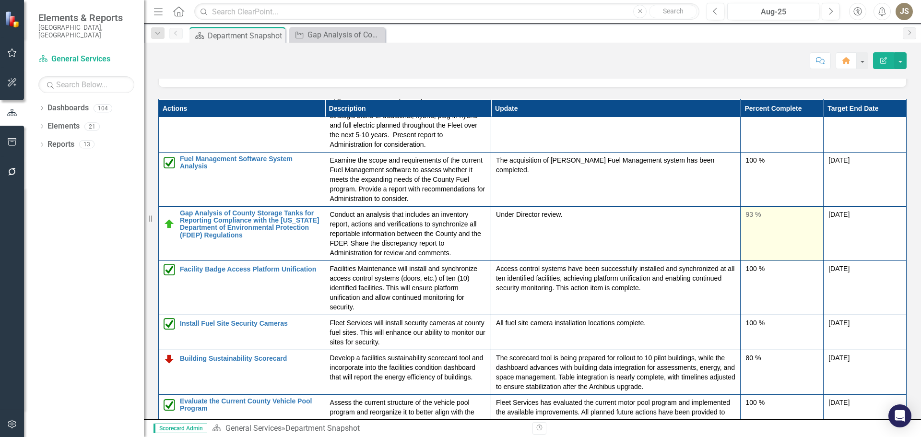
click at [746, 217] on div "93 %" at bounding box center [782, 215] width 73 height 10
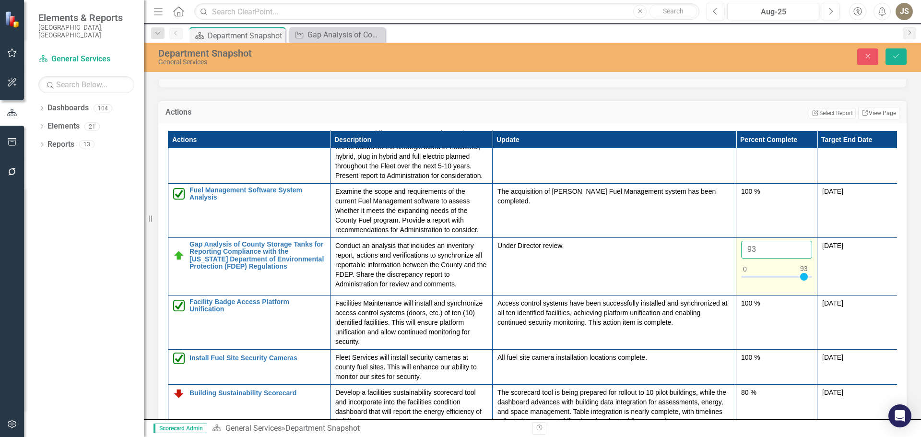
click at [756, 248] on input "93" at bounding box center [776, 250] width 71 height 18
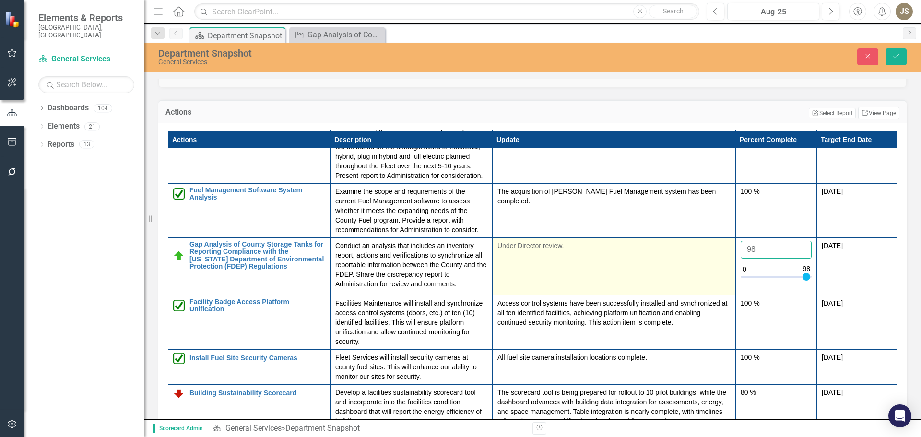
type input "98"
click at [707, 261] on td "Under Director review." at bounding box center [614, 267] width 243 height 58
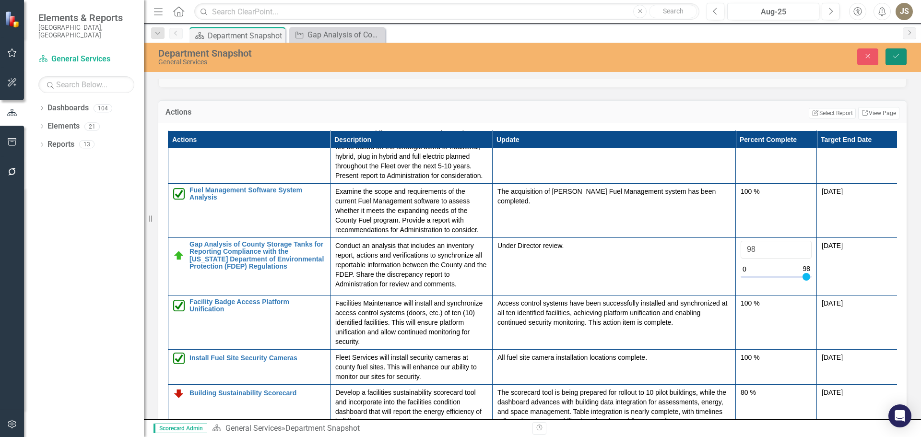
click at [891, 59] on button "Save" at bounding box center [896, 56] width 21 height 17
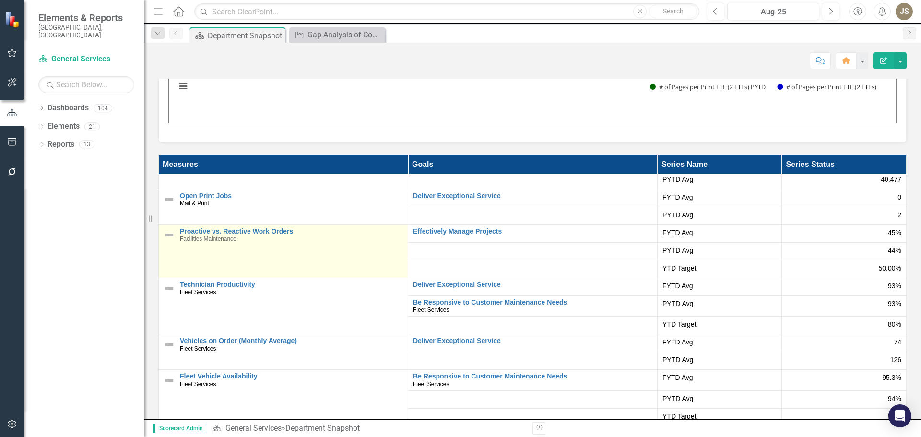
scroll to position [100, 0]
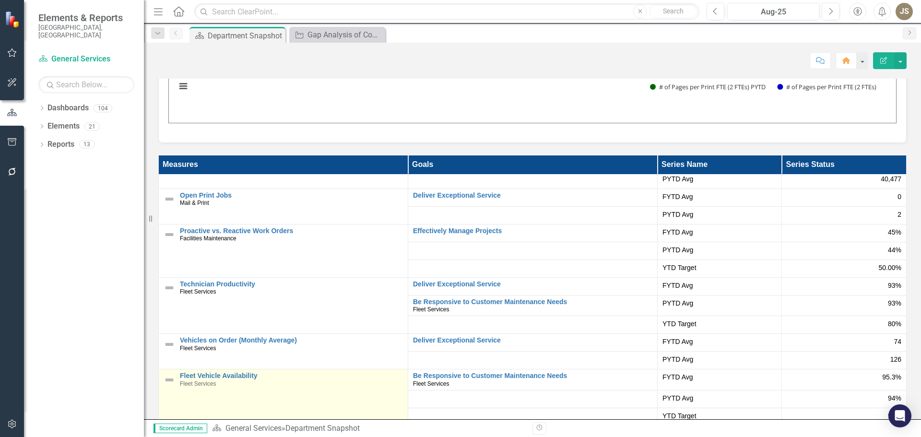
click at [169, 380] on img at bounding box center [170, 380] width 12 height 12
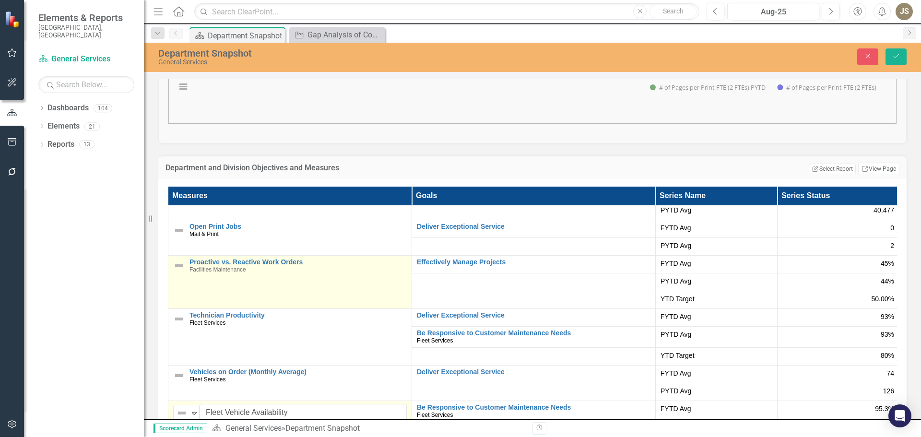
scroll to position [107, 0]
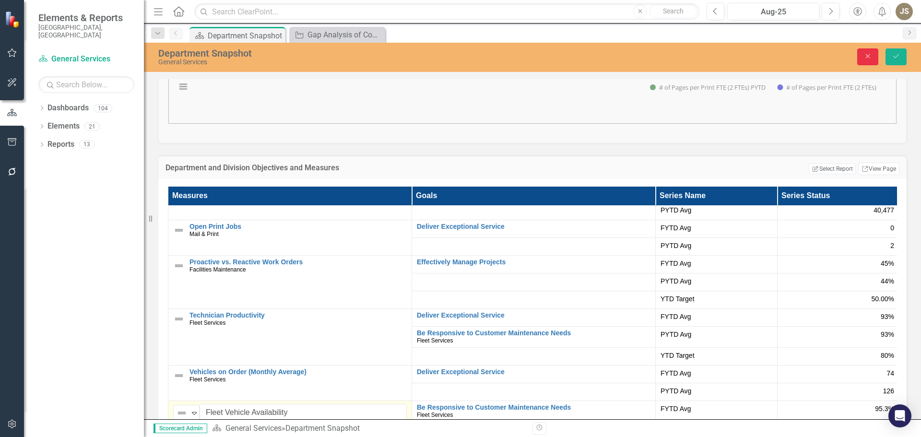
click at [862, 57] on button "Close" at bounding box center [867, 56] width 21 height 17
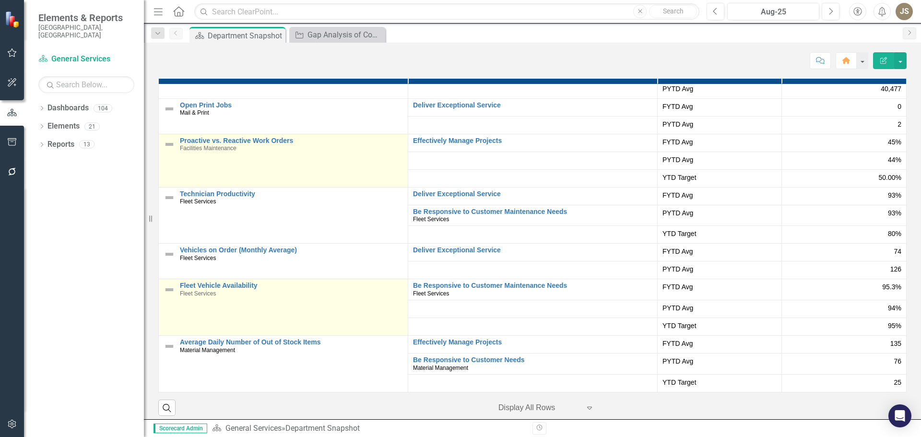
scroll to position [1968, 0]
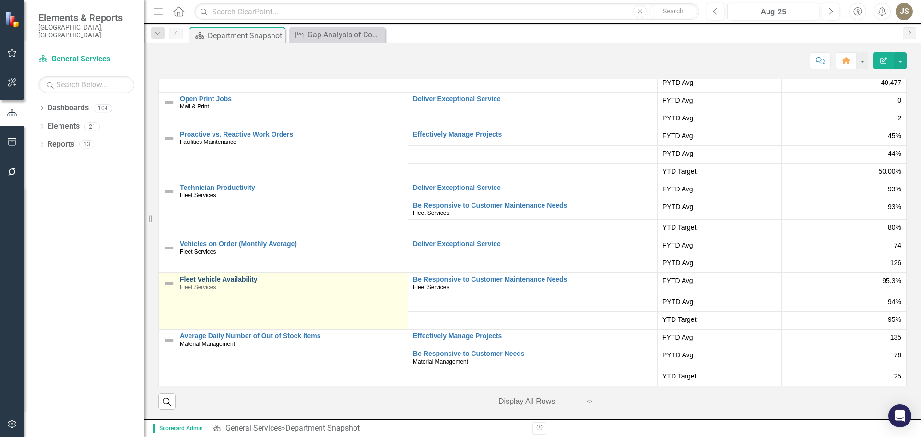
click at [218, 279] on link "Fleet Vehicle Availability" at bounding box center [291, 279] width 223 height 7
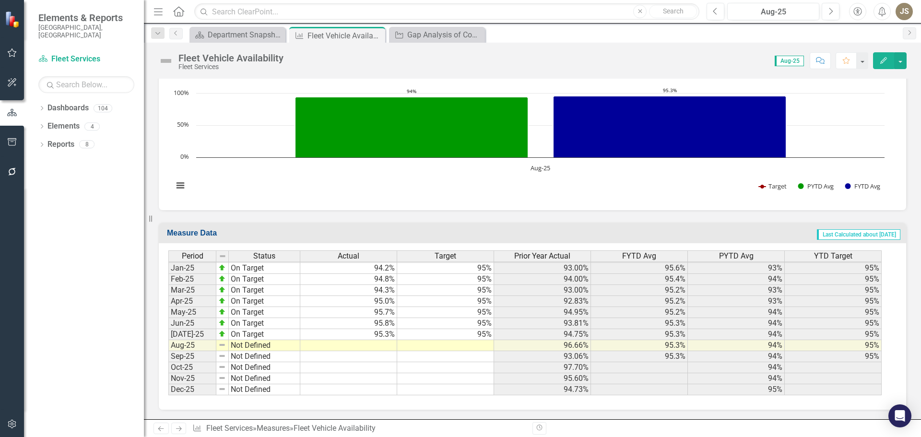
scroll to position [441, 0]
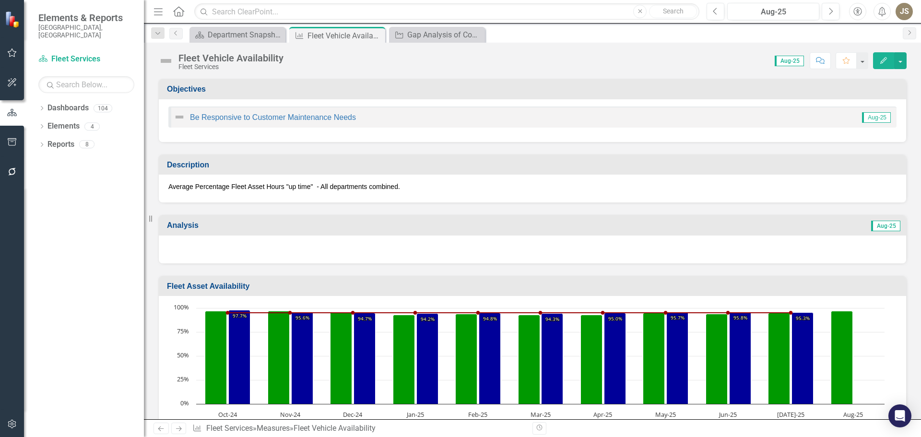
scroll to position [1489, 0]
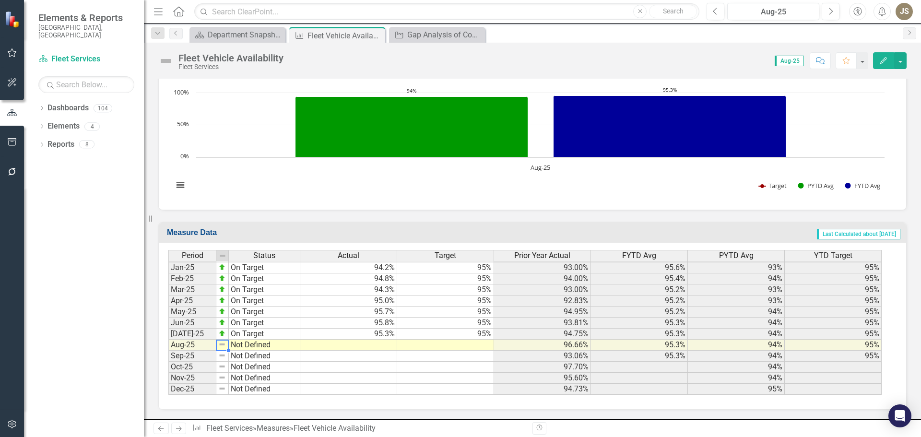
click at [222, 345] on img at bounding box center [222, 345] width 8 height 8
click at [226, 345] on img at bounding box center [222, 345] width 8 height 8
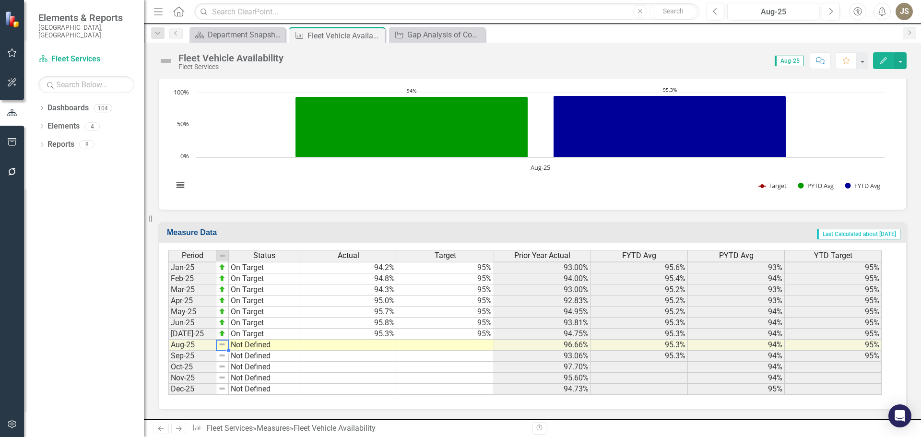
click at [244, 345] on td "Not Defined" at bounding box center [264, 345] width 71 height 11
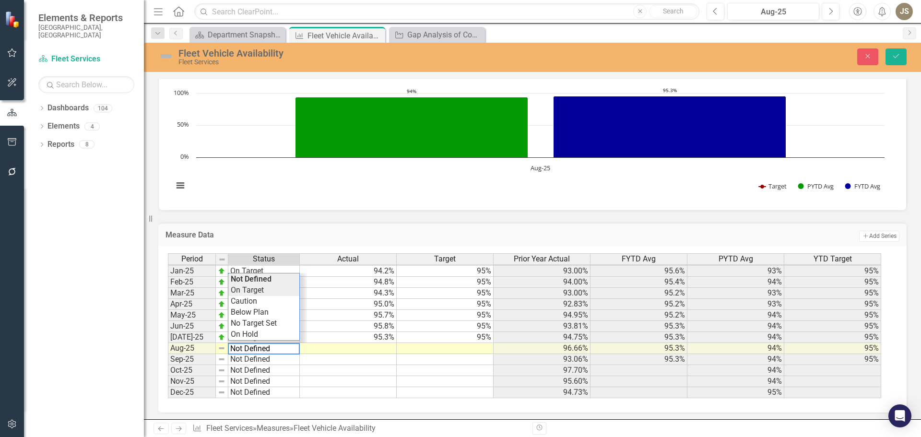
type textarea "On Target"
click at [256, 290] on div "Period Status Actual Target Prior Year Actual FYTD Avg PYTD Avg YTD Target Dec-…" at bounding box center [529, 325] width 722 height 145
click at [378, 346] on td at bounding box center [348, 348] width 97 height 11
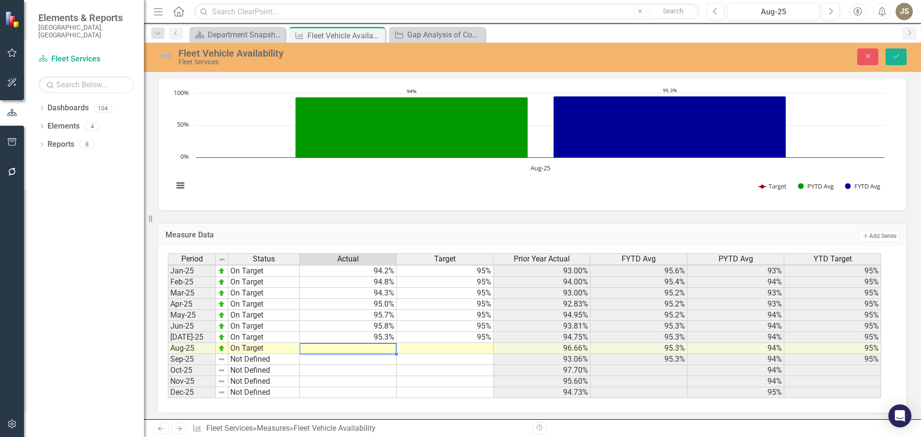
click at [375, 348] on td at bounding box center [348, 348] width 97 height 11
type textarea "96.27"
click at [461, 349] on td at bounding box center [445, 348] width 97 height 11
type textarea "95"
click at [384, 363] on td at bounding box center [348, 359] width 97 height 11
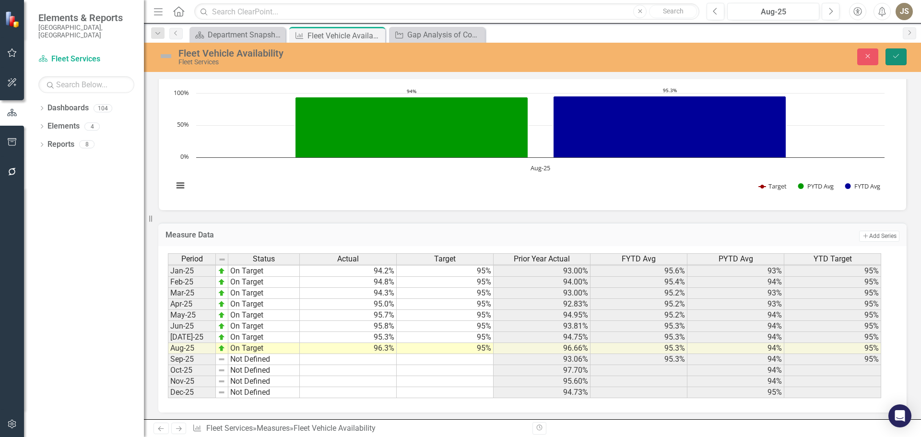
click at [895, 55] on icon "Save" at bounding box center [896, 56] width 9 height 7
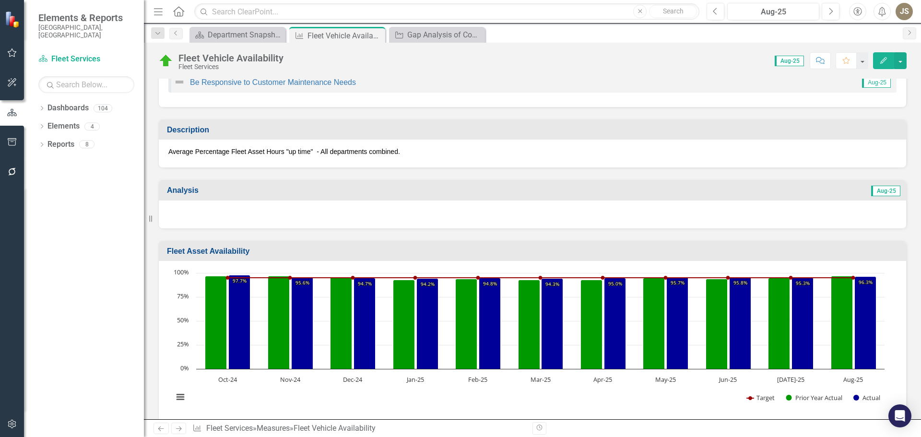
scroll to position [0, 0]
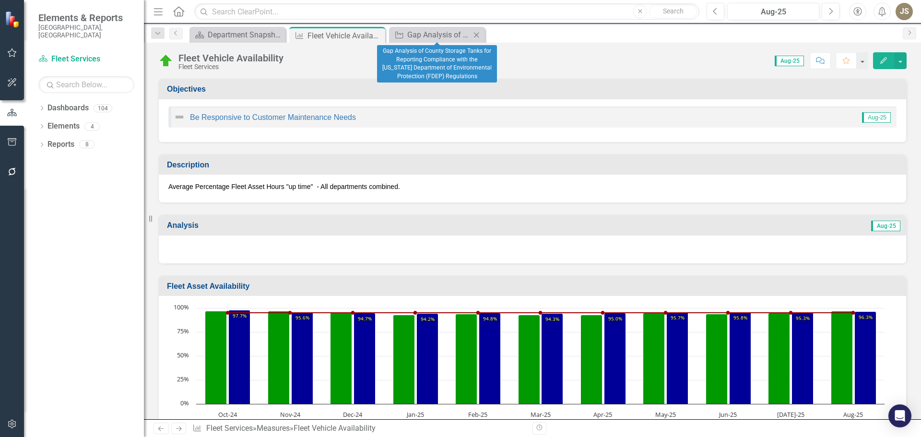
click at [476, 34] on icon "Close" at bounding box center [477, 35] width 10 height 8
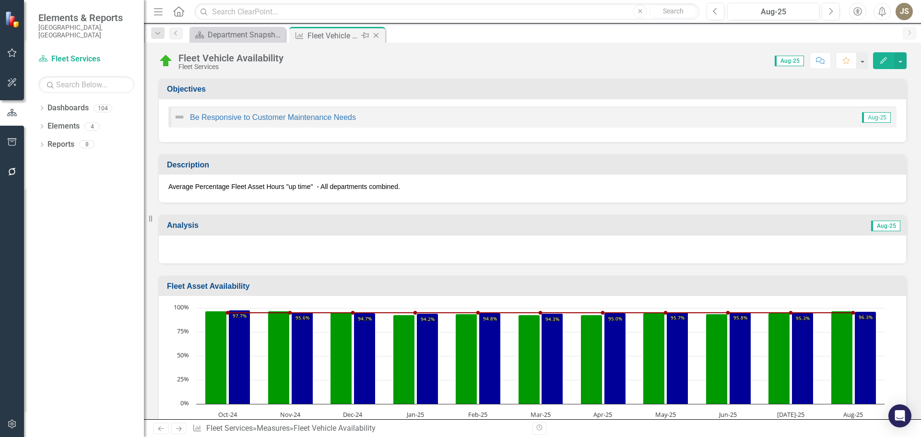
click at [349, 38] on div "Fleet Vehicle Availability" at bounding box center [333, 36] width 51 height 12
click at [379, 34] on icon "Close" at bounding box center [376, 36] width 10 height 8
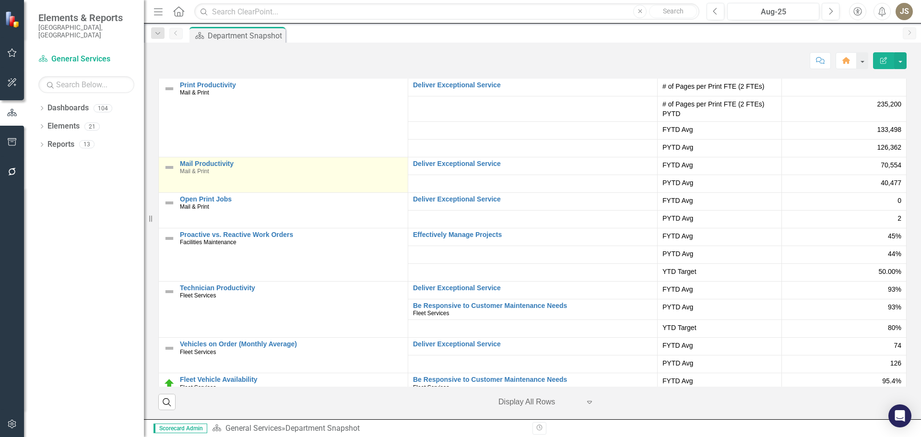
scroll to position [1968, 0]
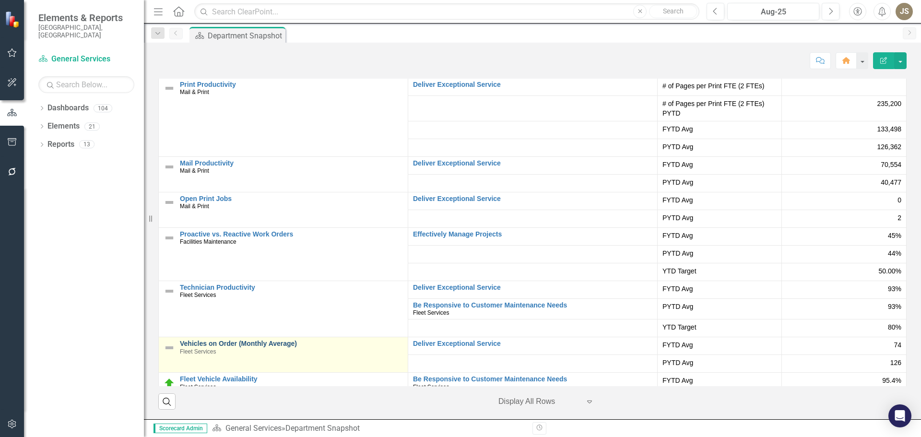
click at [216, 344] on link "Vehicles on Order (Monthly Average)" at bounding box center [291, 343] width 223 height 7
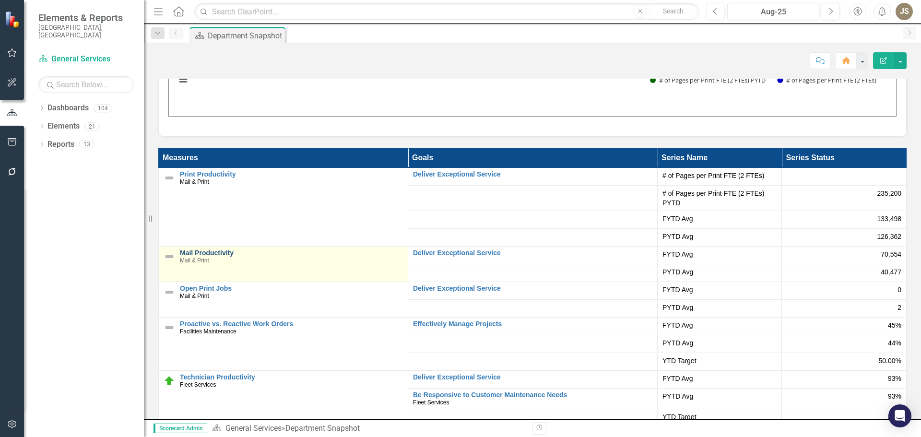
scroll to position [1872, 0]
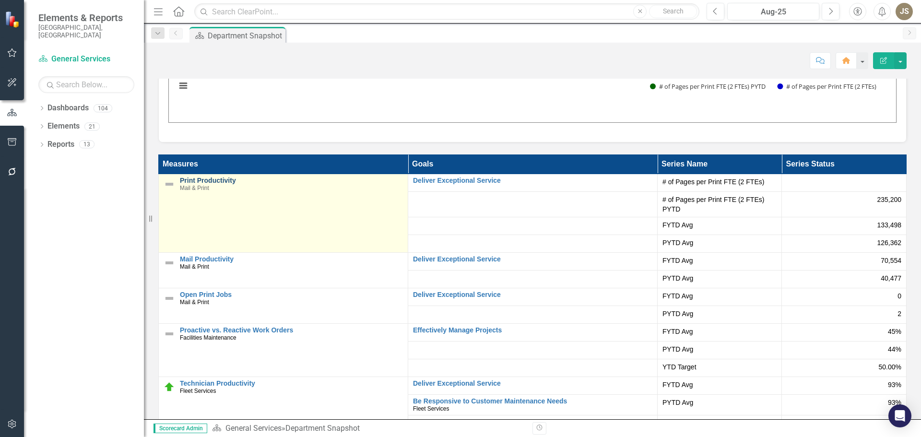
click at [199, 179] on link "Print Productivity" at bounding box center [291, 180] width 223 height 7
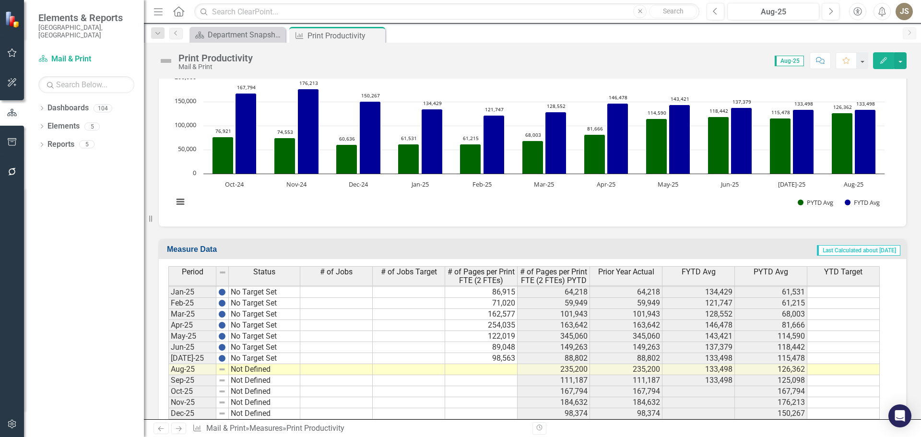
scroll to position [509, 0]
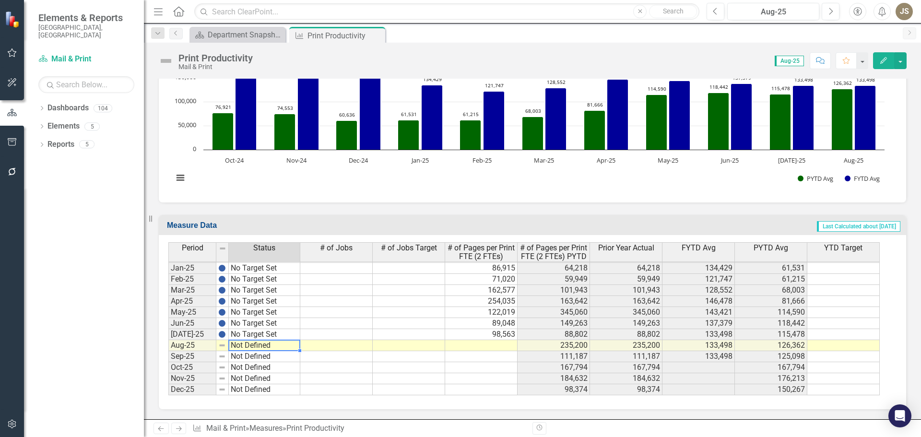
click at [241, 345] on tbody "Dec-23 No Target Set Jan-24 No Target Set Feb-24 No Target Set Mar-24 No Target…" at bounding box center [234, 257] width 132 height 276
click at [271, 345] on td "Not Defined" at bounding box center [264, 345] width 71 height 11
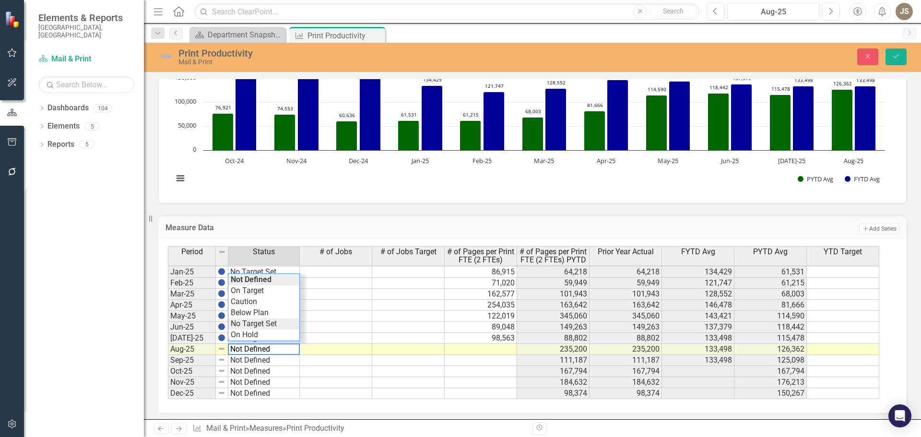
type textarea "No Target Set"
click at [265, 324] on div "Period Status # of Jobs # of Jobs Target # of Pages per Print FTE (2 FTEs) # of…" at bounding box center [529, 322] width 722 height 153
click at [507, 350] on td at bounding box center [481, 349] width 72 height 11
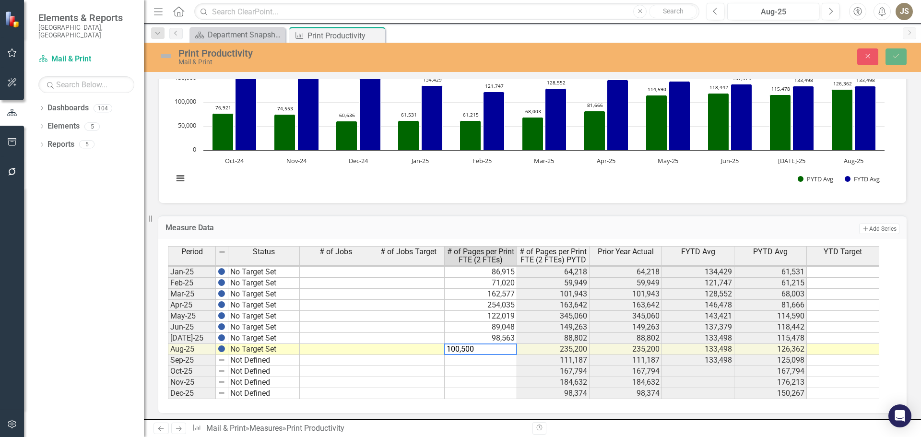
click at [474, 364] on td at bounding box center [481, 360] width 72 height 11
click at [484, 368] on td at bounding box center [481, 371] width 72 height 11
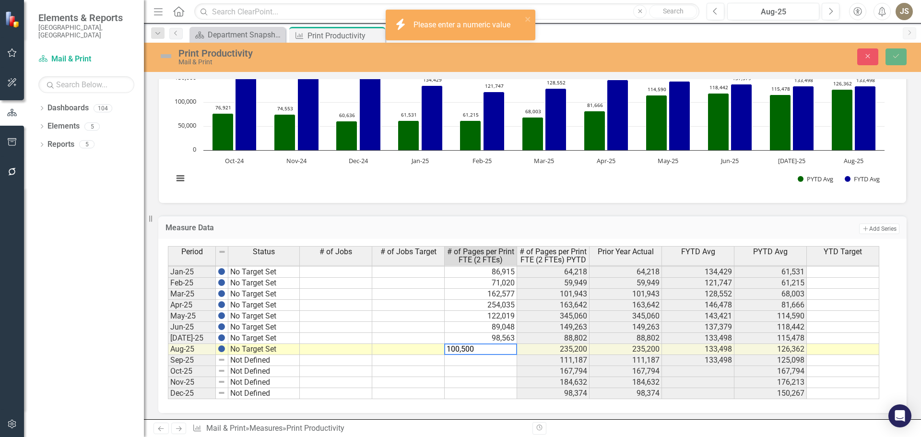
click at [480, 374] on td at bounding box center [481, 371] width 72 height 11
click at [415, 356] on td at bounding box center [408, 360] width 72 height 11
click at [425, 300] on td at bounding box center [408, 305] width 72 height 11
click at [411, 327] on td at bounding box center [408, 327] width 72 height 11
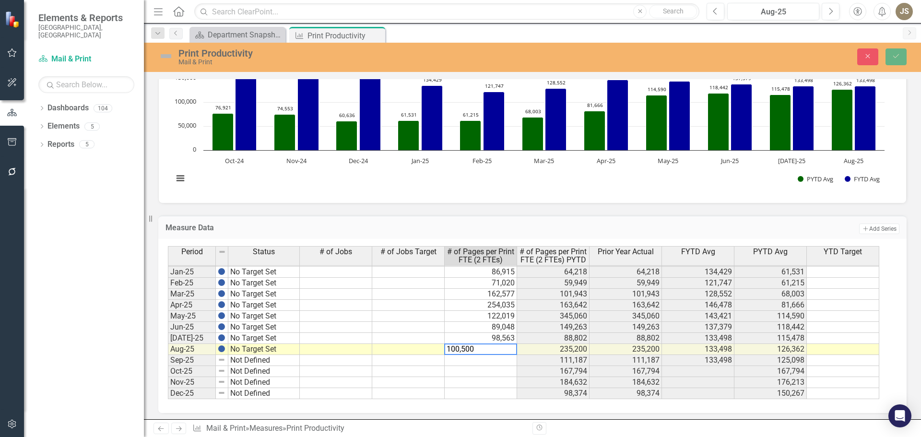
click at [403, 369] on td at bounding box center [408, 371] width 72 height 11
type textarea "1"
type textarea "100500"
click at [390, 372] on td at bounding box center [408, 371] width 72 height 11
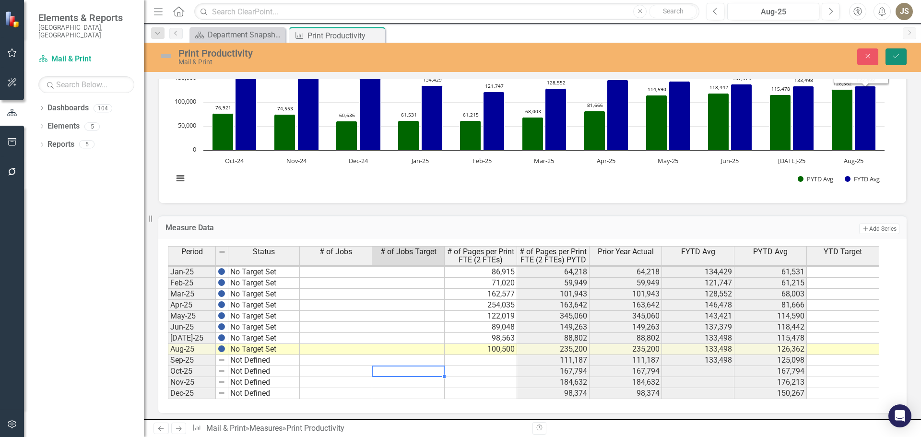
click at [894, 56] on icon "Save" at bounding box center [896, 56] width 9 height 7
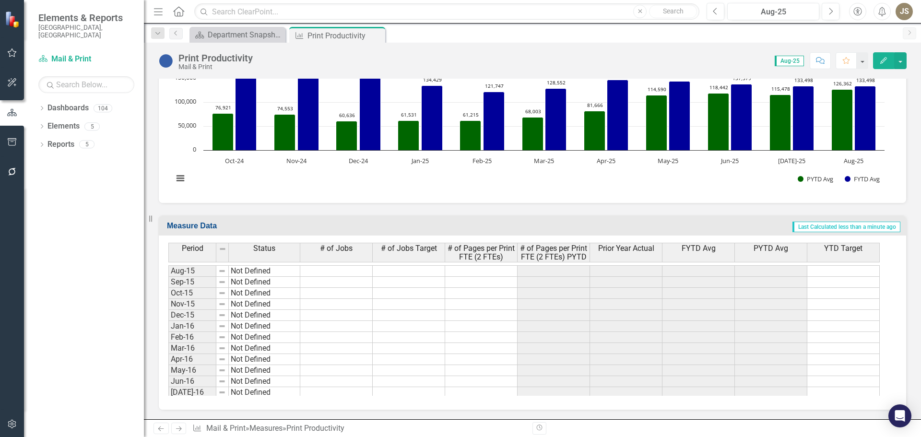
scroll to position [0, 0]
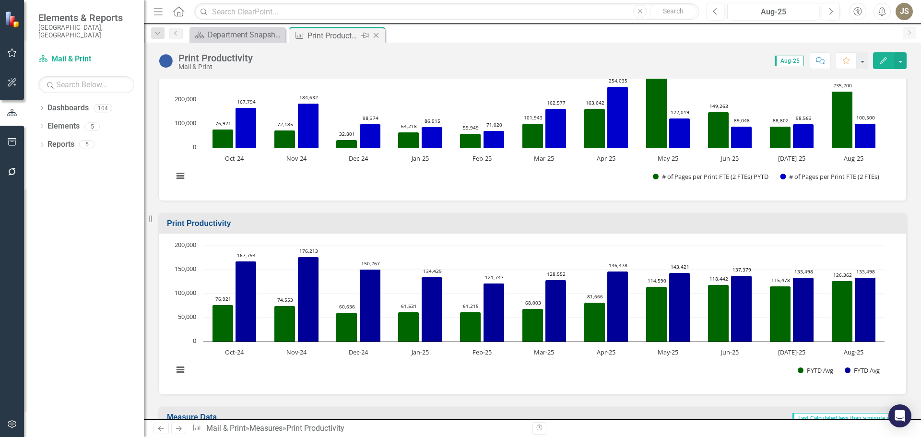
click at [374, 35] on icon "Close" at bounding box center [376, 36] width 10 height 8
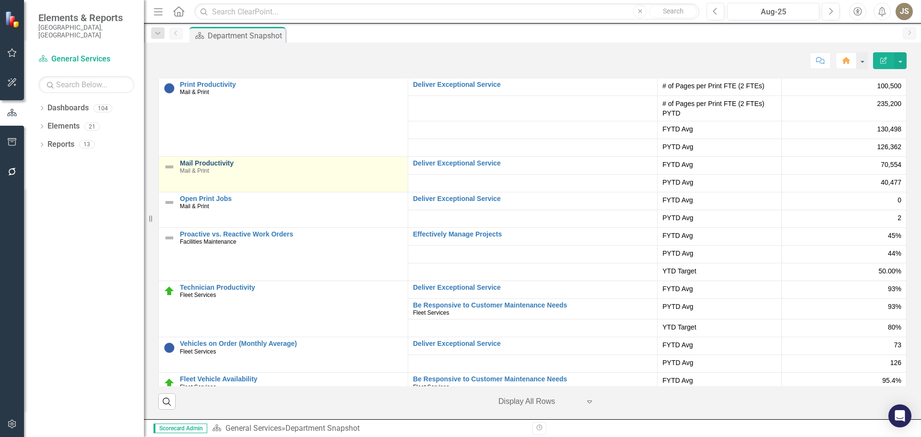
click at [205, 160] on link "Mail Productivity" at bounding box center [291, 163] width 223 height 7
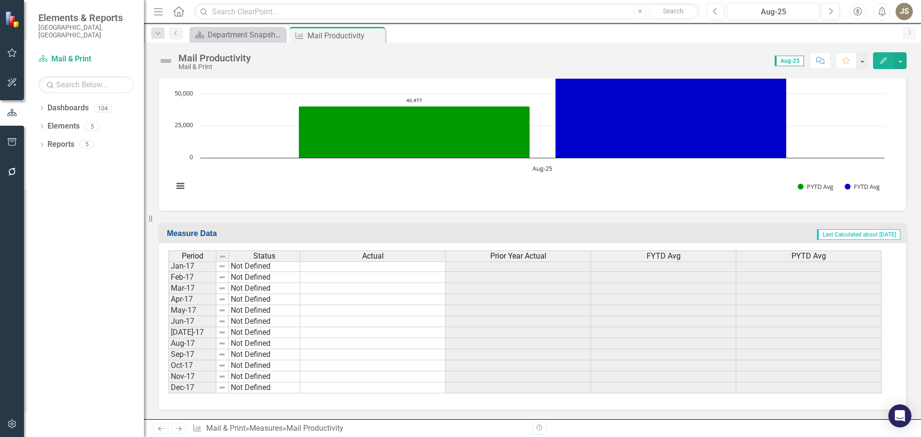
scroll to position [384, 0]
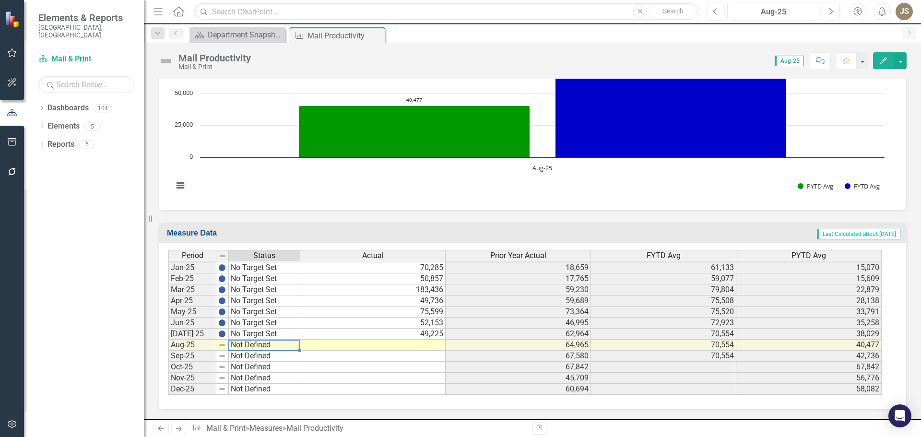
click at [245, 343] on tbody "Dec-23 No Target Set Jan-24 No Target Set Feb-24 No Target Set Mar-24 No Target…" at bounding box center [234, 257] width 132 height 276
click at [246, 343] on td "Not Defined" at bounding box center [264, 345] width 71 height 11
click at [246, 345] on td "Not Defined" at bounding box center [264, 345] width 71 height 11
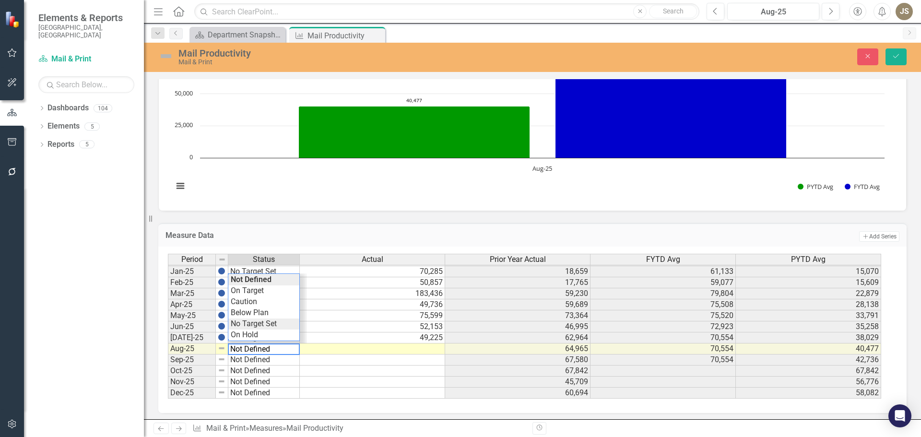
type textarea "No Target Set"
click at [263, 323] on div "Period Status Actual Prior Year Actual FYTD Avg PYTD Avg Dec-23 No Target Set 1…" at bounding box center [529, 326] width 722 height 145
click at [892, 50] on button "Save" at bounding box center [896, 56] width 21 height 17
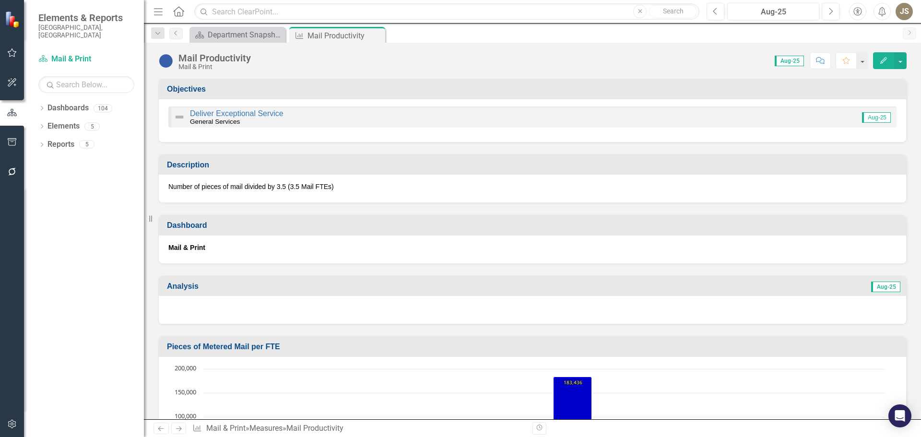
scroll to position [1489, 0]
click at [377, 34] on icon "Close" at bounding box center [376, 36] width 10 height 8
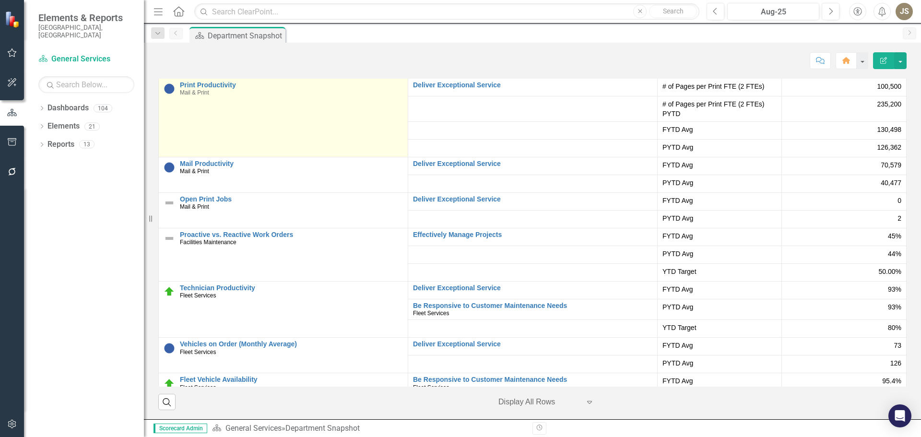
scroll to position [1968, 0]
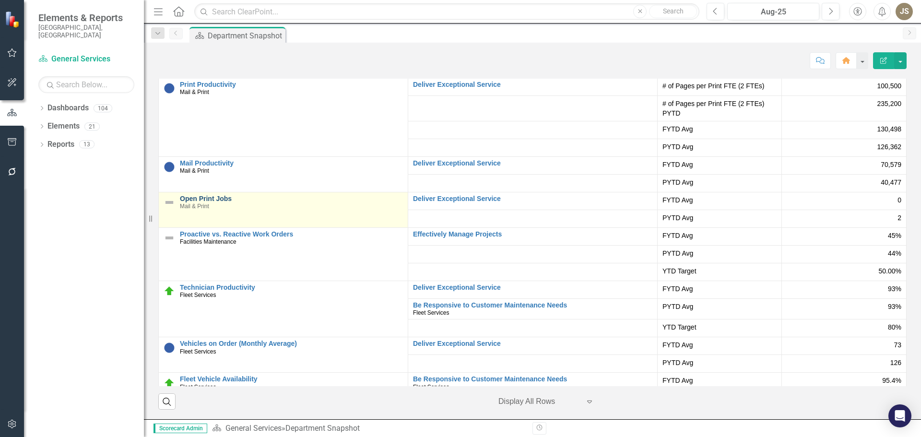
click at [209, 198] on link "Open Print Jobs" at bounding box center [291, 198] width 223 height 7
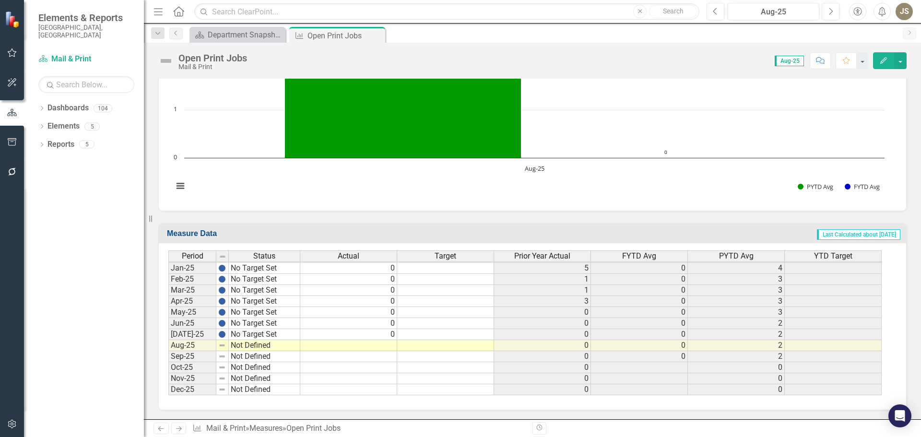
scroll to position [501, 0]
click at [245, 344] on tbody "Aug-23 No Target Set Sept-23 No Target Set Oct-23 No Target Set Nov-23 No Targe…" at bounding box center [234, 234] width 132 height 321
click at [245, 344] on td "Not Defined" at bounding box center [264, 345] width 71 height 11
click at [262, 346] on td "Not Defined" at bounding box center [264, 345] width 71 height 11
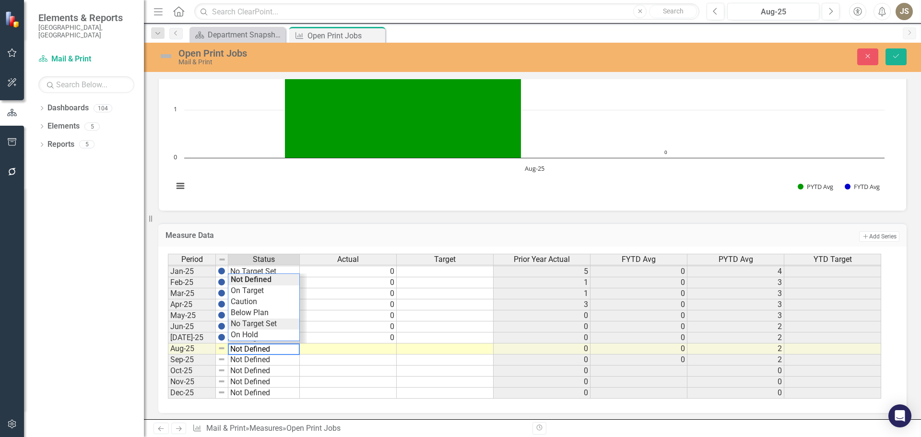
type textarea "No Target Set"
click at [262, 323] on div "Period Status Actual Target Prior Year Actual FYTD Avg PYTD Avg YTD Target Dec-…" at bounding box center [529, 326] width 722 height 145
click at [375, 348] on td at bounding box center [348, 349] width 97 height 11
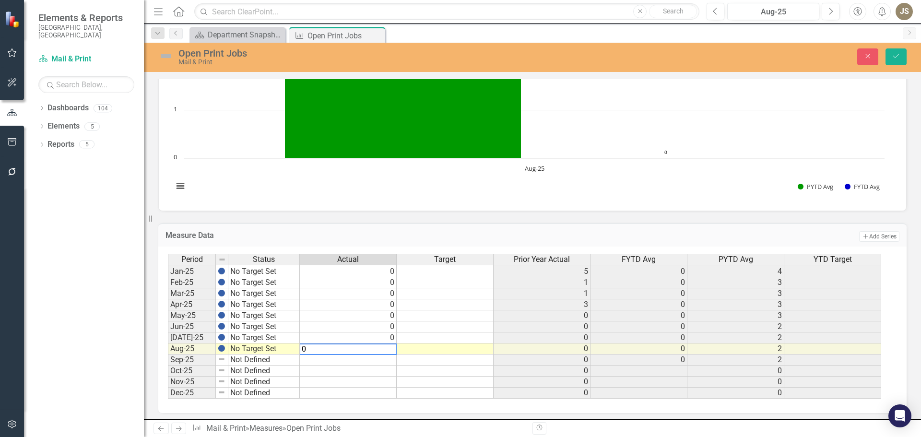
type textarea "0"
click at [430, 233] on h3 "Measure Data" at bounding box center [366, 235] width 400 height 9
click at [898, 60] on icon "Save" at bounding box center [896, 56] width 9 height 7
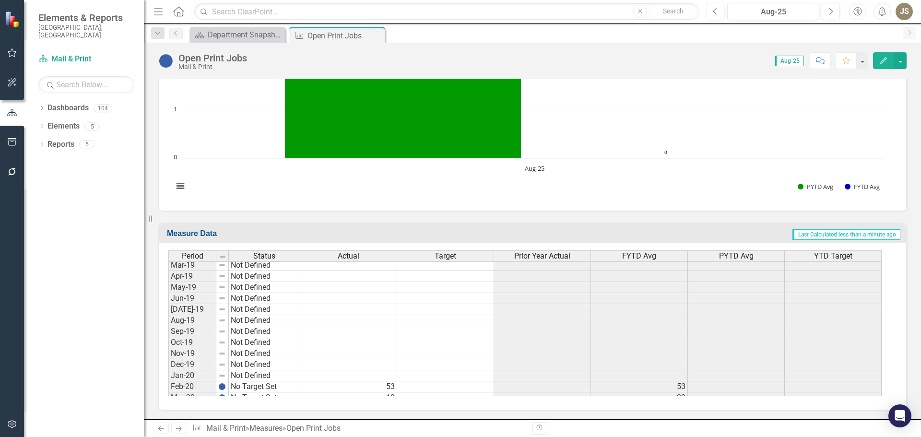
scroll to position [0, 0]
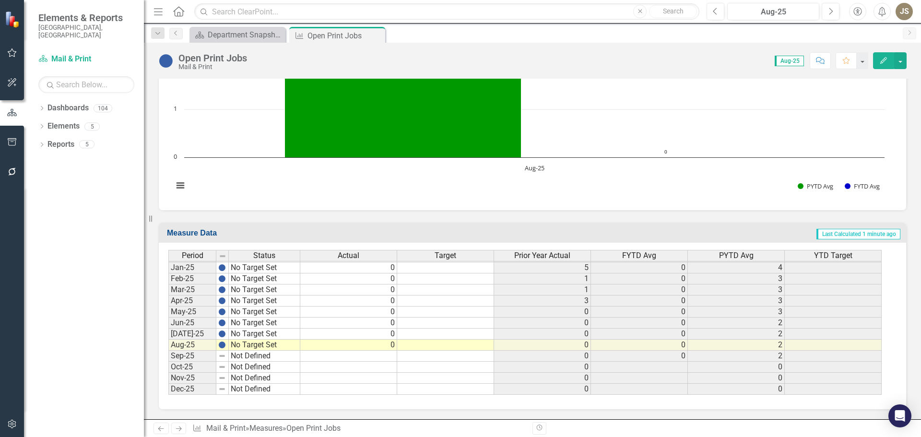
drag, startPoint x: 375, startPoint y: 32, endPoint x: 368, endPoint y: 36, distance: 7.7
click at [0, 0] on icon "Close" at bounding box center [0, 0] width 0 height 0
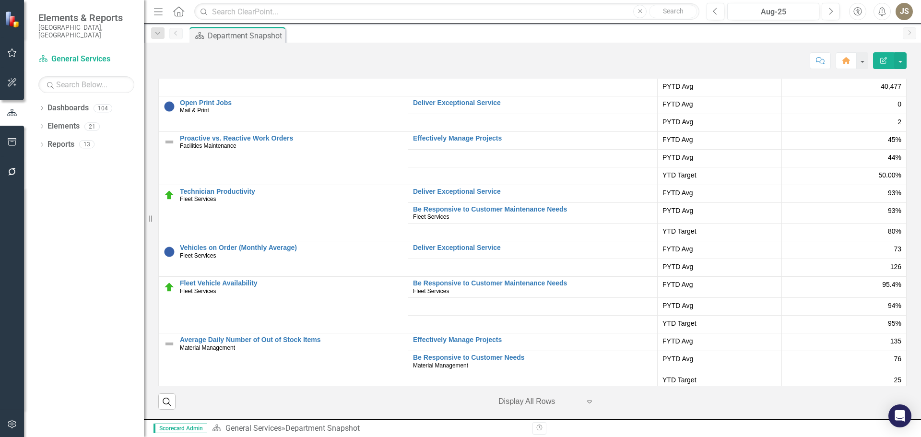
scroll to position [100, 0]
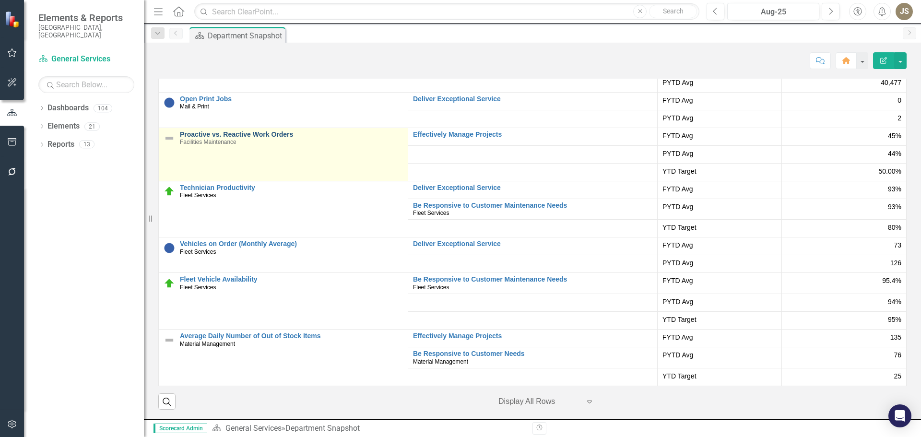
click at [220, 135] on link "Proactive vs. Reactive Work Orders" at bounding box center [291, 134] width 223 height 7
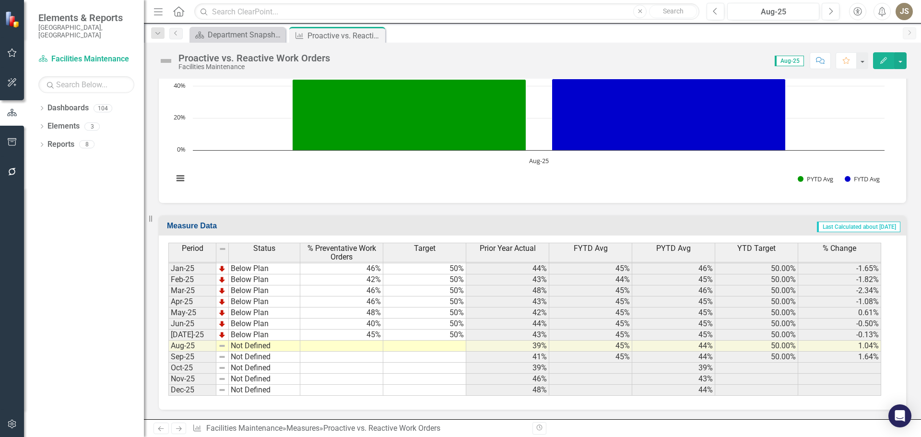
scroll to position [509, 0]
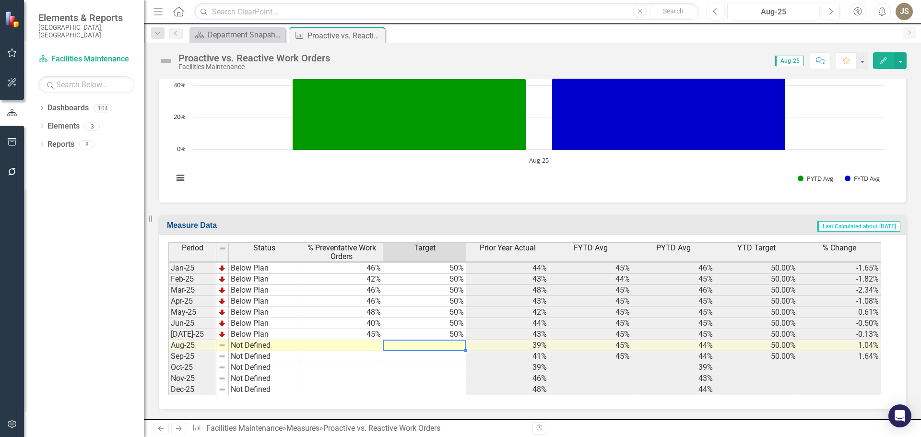
click at [444, 346] on tbody "Dec-23 Below Plan 50% 50% 44% 46% 43% 50.00% 6.71% Jan-24 Below Plan 44% 50% 45…" at bounding box center [524, 257] width 713 height 276
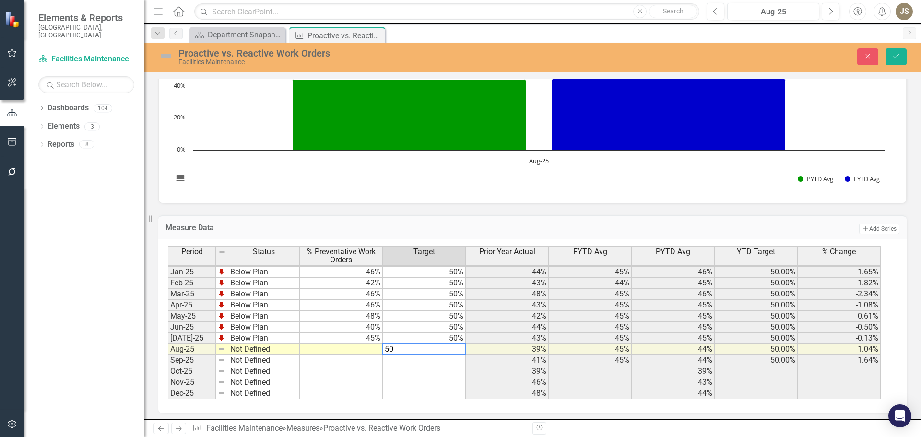
type textarea "50"
click at [354, 349] on td at bounding box center [341, 349] width 83 height 11
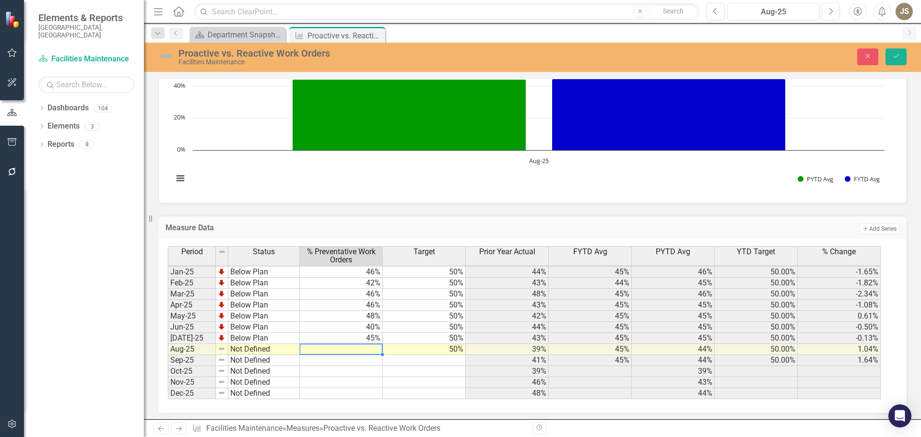
click at [374, 350] on td at bounding box center [341, 349] width 83 height 11
click at [369, 350] on td at bounding box center [341, 349] width 83 height 11
type textarea "43"
click at [238, 348] on td "Not Defined" at bounding box center [263, 349] width 71 height 11
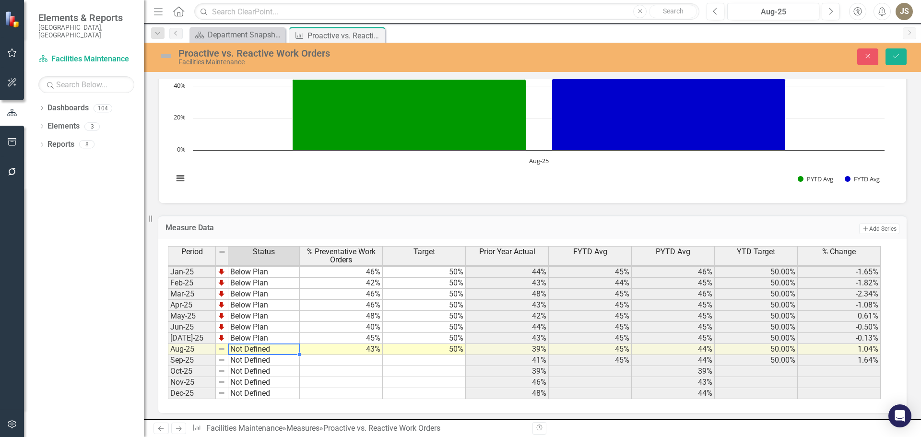
click at [238, 348] on td "Not Defined" at bounding box center [263, 349] width 71 height 11
type textarea "Below Plan"
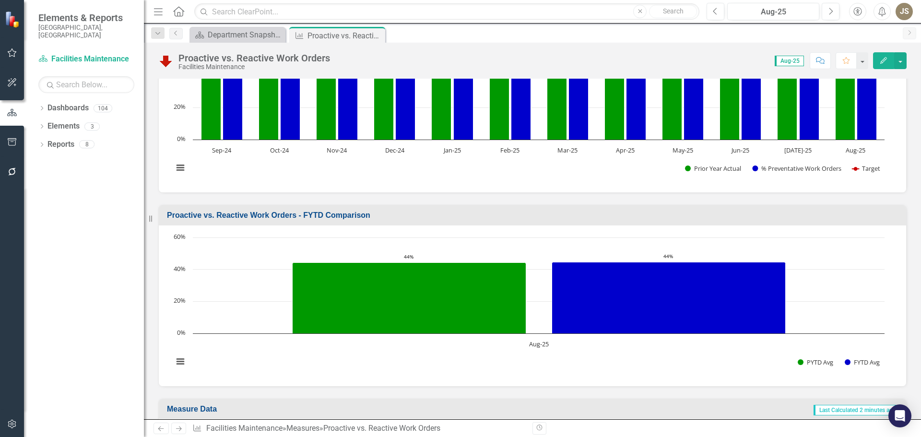
scroll to position [269, 0]
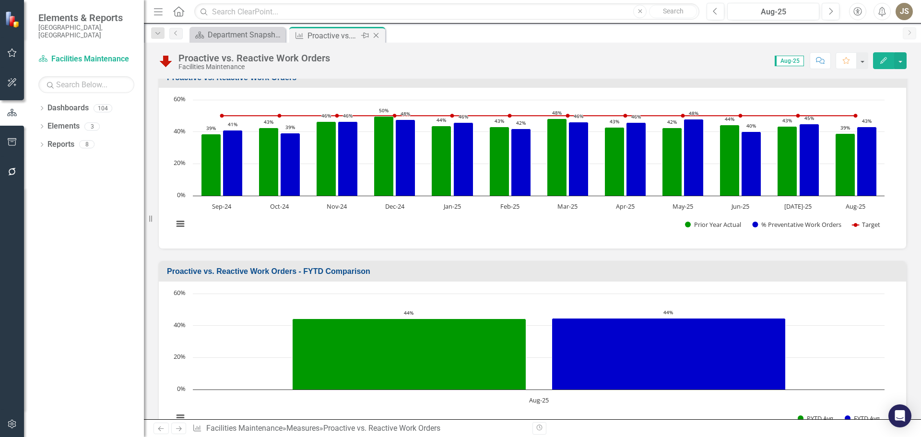
click at [378, 34] on icon "Close" at bounding box center [376, 36] width 10 height 8
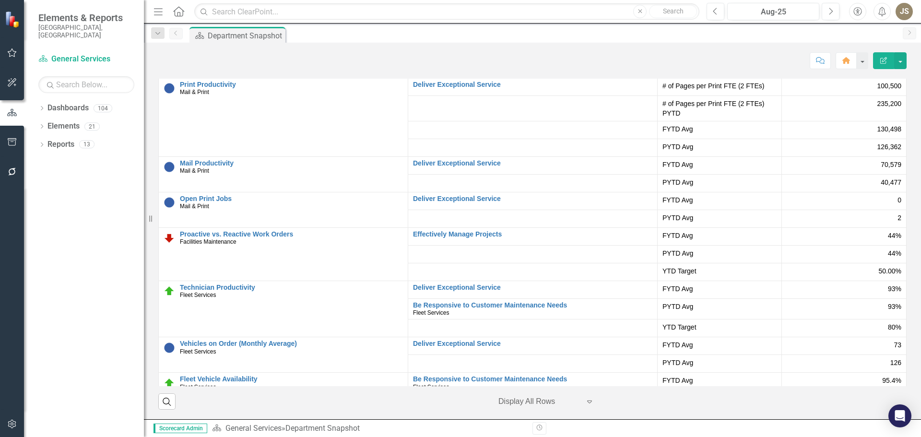
click at [581, 35] on div "Dashboard Department Snapshot Pin" at bounding box center [543, 34] width 711 height 15
click at [334, 36] on div "Dashboard Department Snapshot Pin" at bounding box center [543, 34] width 711 height 15
